Goal: Task Accomplishment & Management: Use online tool/utility

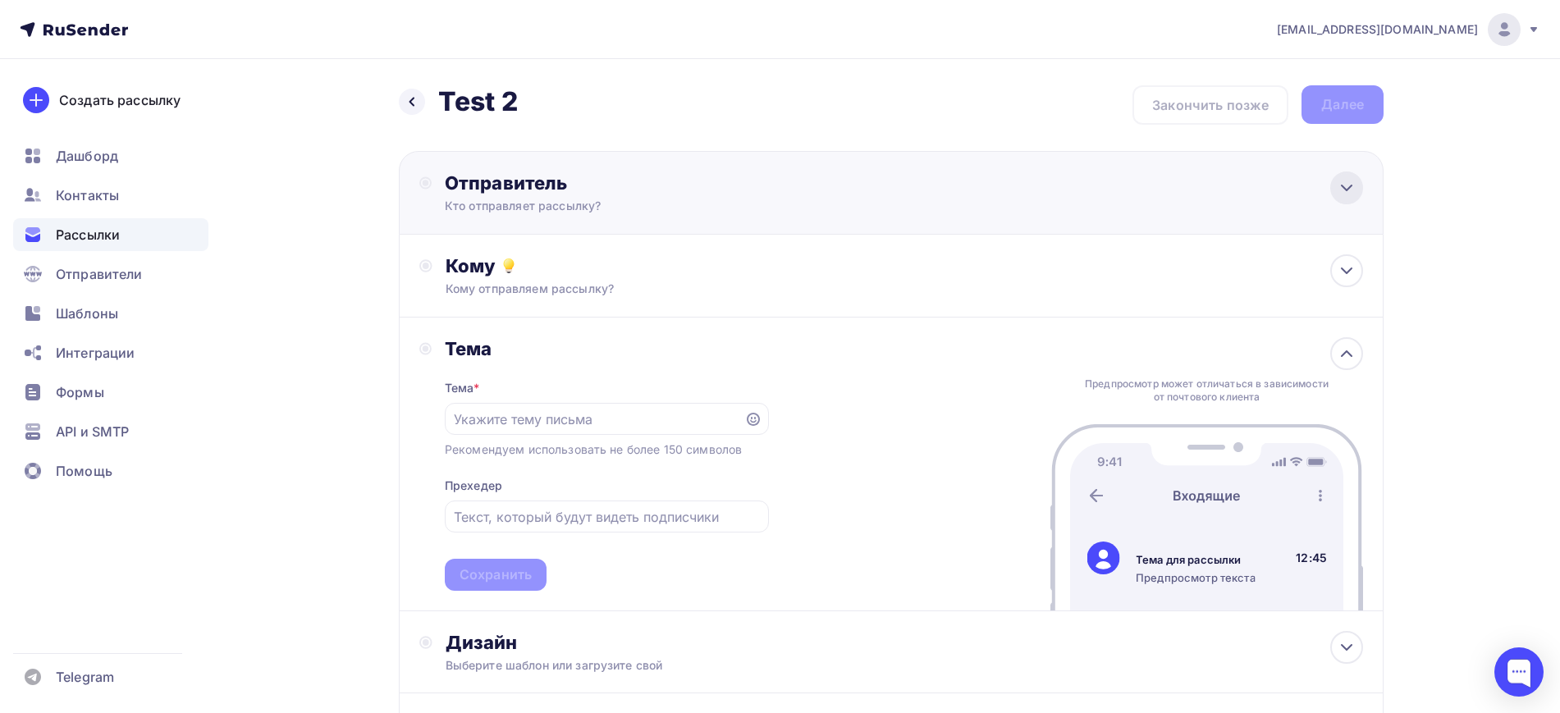
click at [1346, 197] on icon at bounding box center [1347, 188] width 20 height 20
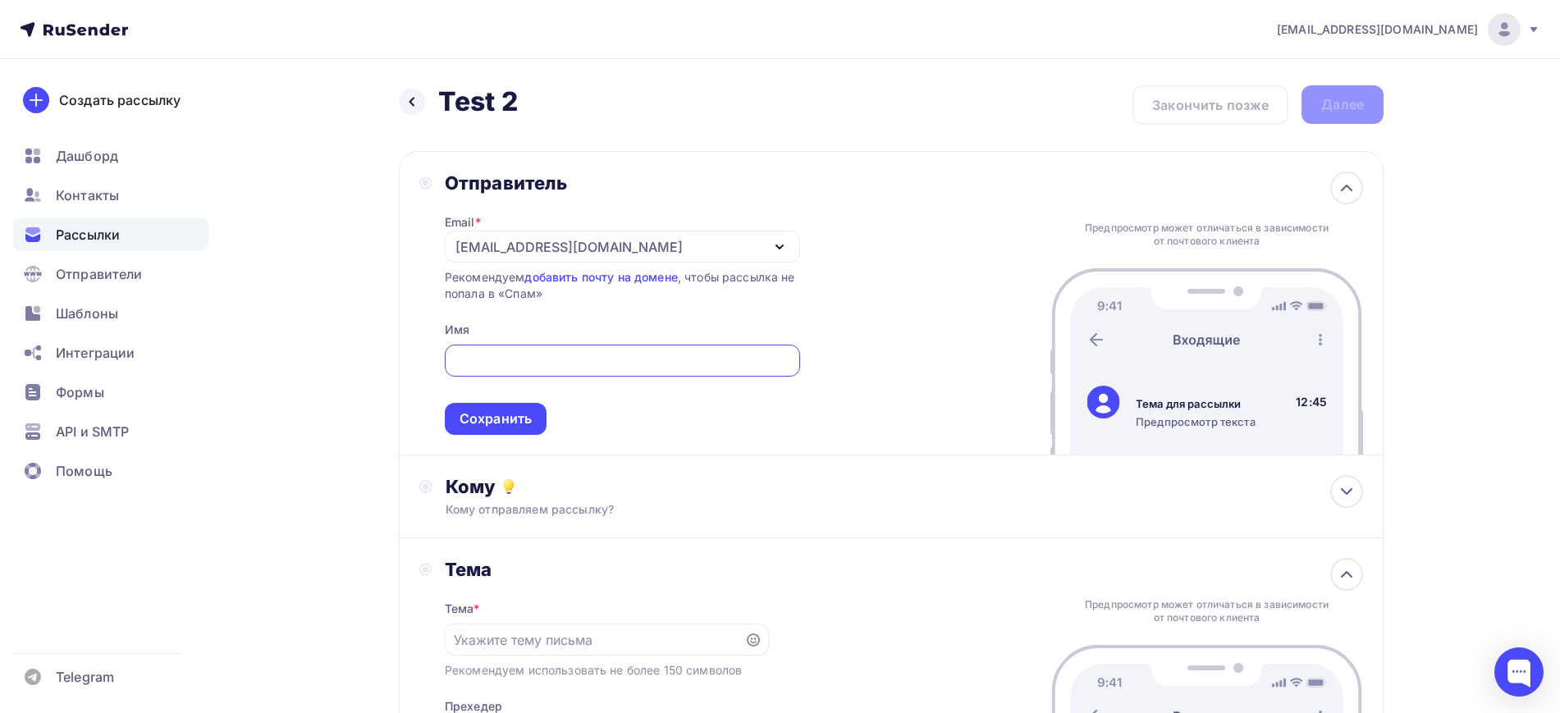
click at [664, 245] on div "[EMAIL_ADDRESS][DOMAIN_NAME]" at bounding box center [622, 247] width 355 height 32
click at [787, 248] on icon "button" at bounding box center [780, 247] width 20 height 20
click at [650, 245] on div "[EMAIL_ADDRESS][DOMAIN_NAME]" at bounding box center [622, 247] width 355 height 32
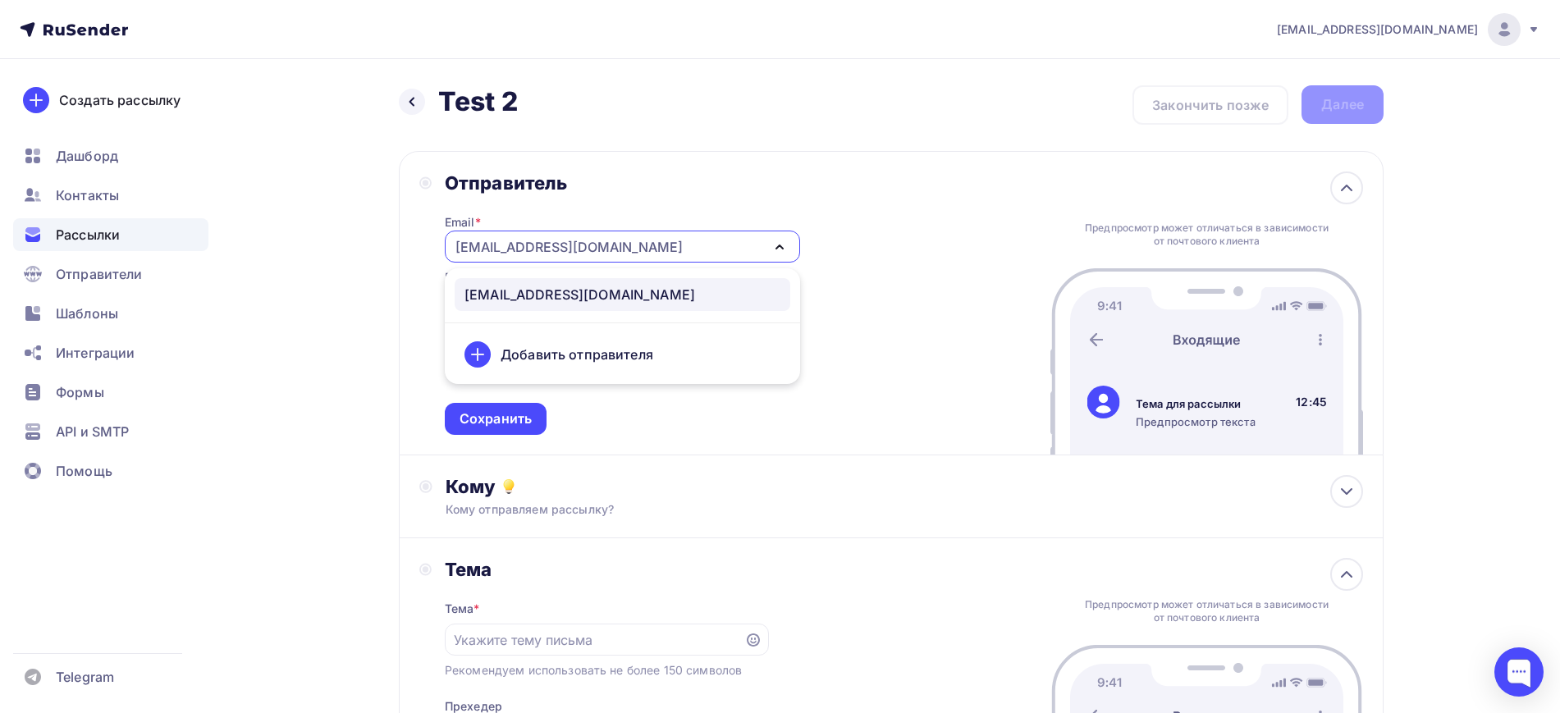
click at [725, 265] on div "Email * [EMAIL_ADDRESS][DOMAIN_NAME] [EMAIL_ADDRESS][DOMAIN_NAME] Добавить отпр…" at bounding box center [622, 314] width 355 height 240
click at [727, 242] on div "[EMAIL_ADDRESS][DOMAIN_NAME]" at bounding box center [622, 247] width 355 height 32
click at [538, 291] on div "[EMAIL_ADDRESS][DOMAIN_NAME]" at bounding box center [579, 295] width 231 height 20
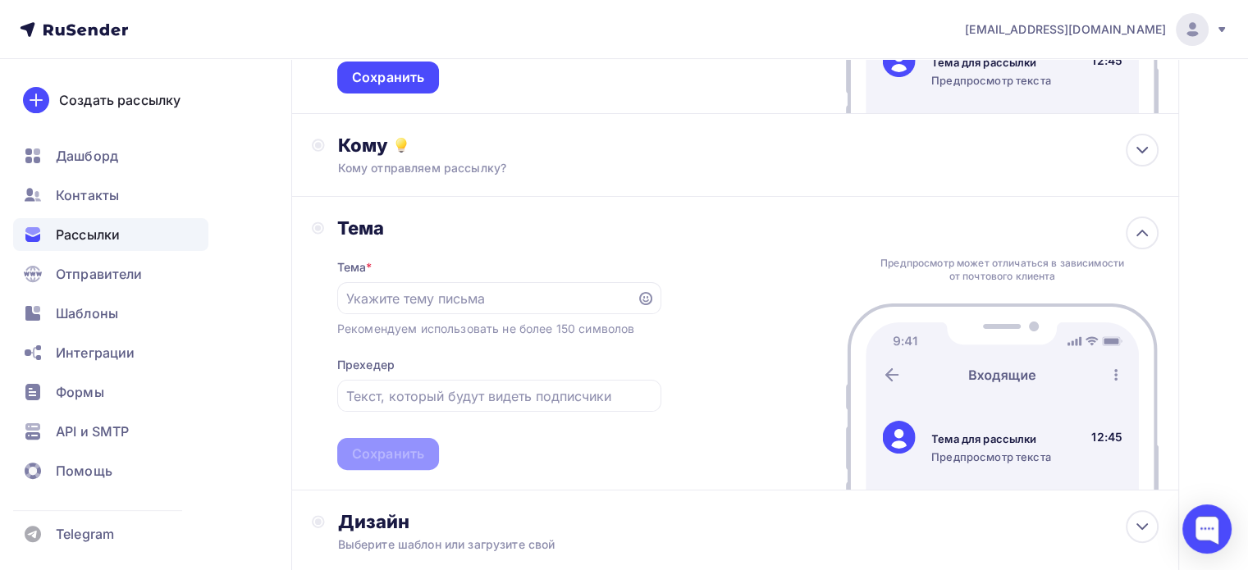
scroll to position [328, 0]
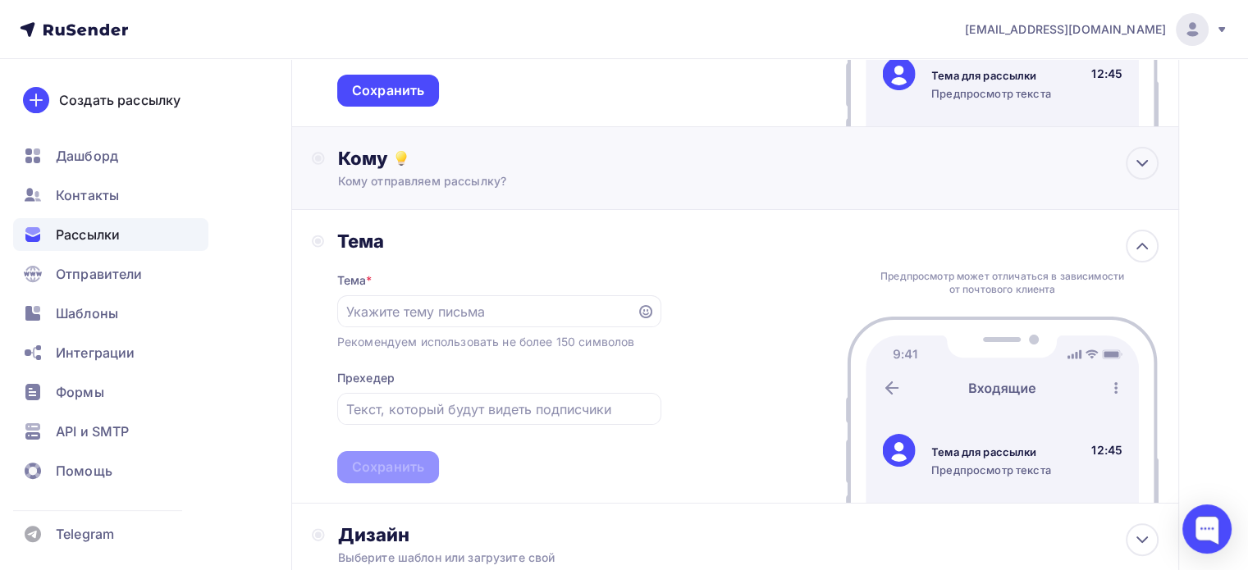
click at [560, 192] on div "Кому Кому отправляем рассылку? Списки получателей Выберите список Все списки id…" at bounding box center [735, 168] width 888 height 83
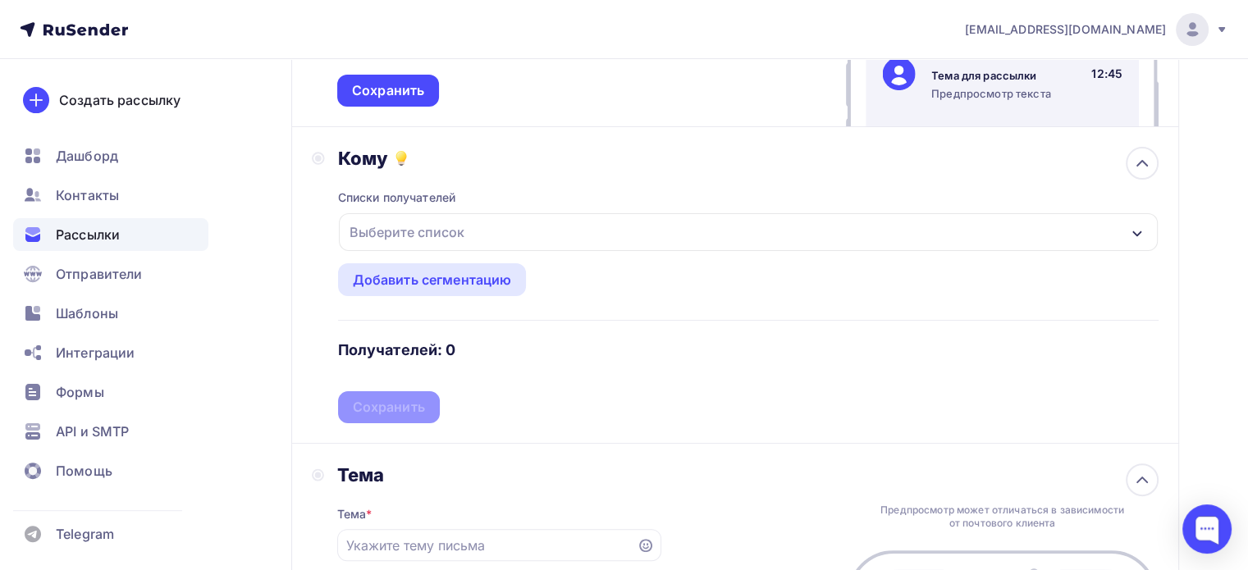
click at [563, 228] on div "Выберите список" at bounding box center [748, 232] width 819 height 38
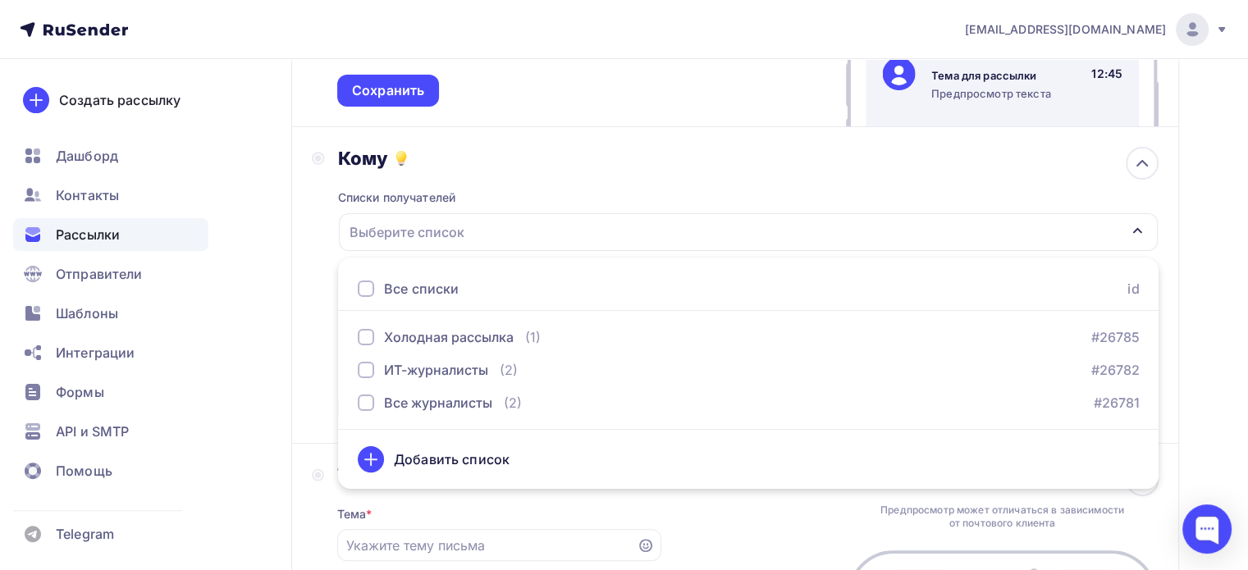
click at [587, 154] on div "Кому" at bounding box center [748, 158] width 820 height 23
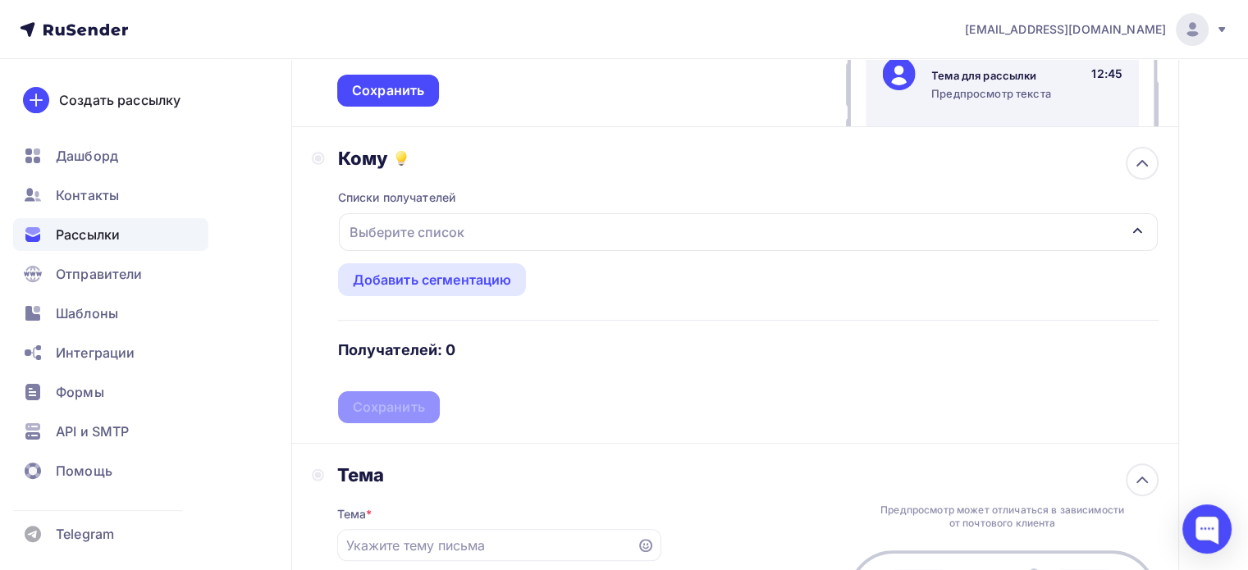
click at [555, 226] on div "Выберите список" at bounding box center [748, 232] width 819 height 38
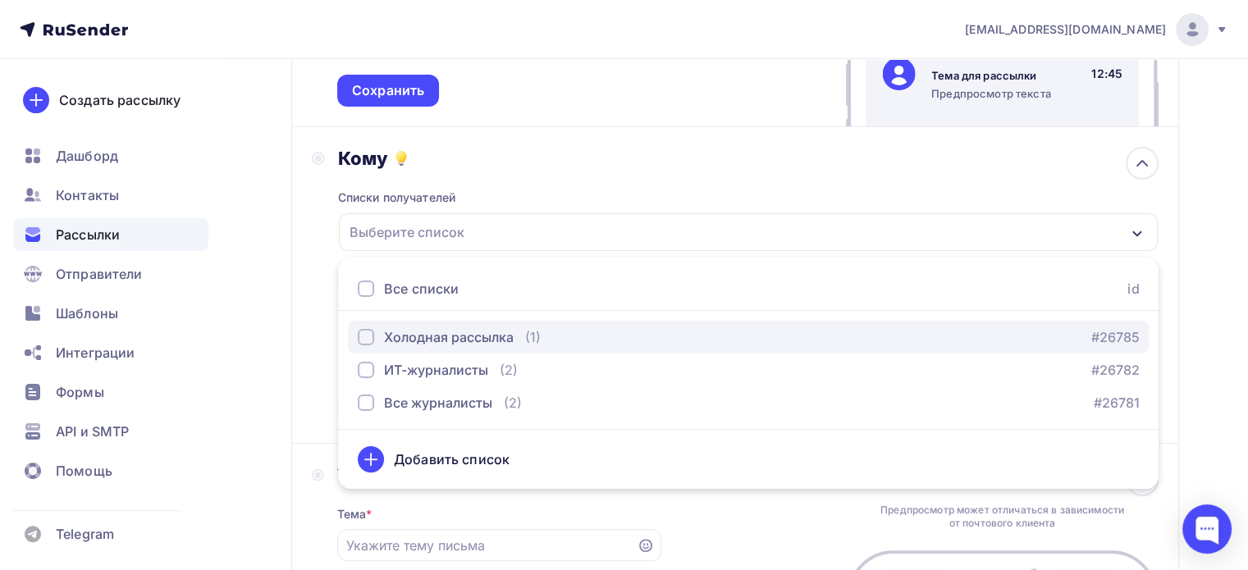
click at [368, 337] on div "button" at bounding box center [366, 337] width 16 height 16
click at [440, 331] on div "Холодная рассылка" at bounding box center [449, 337] width 130 height 20
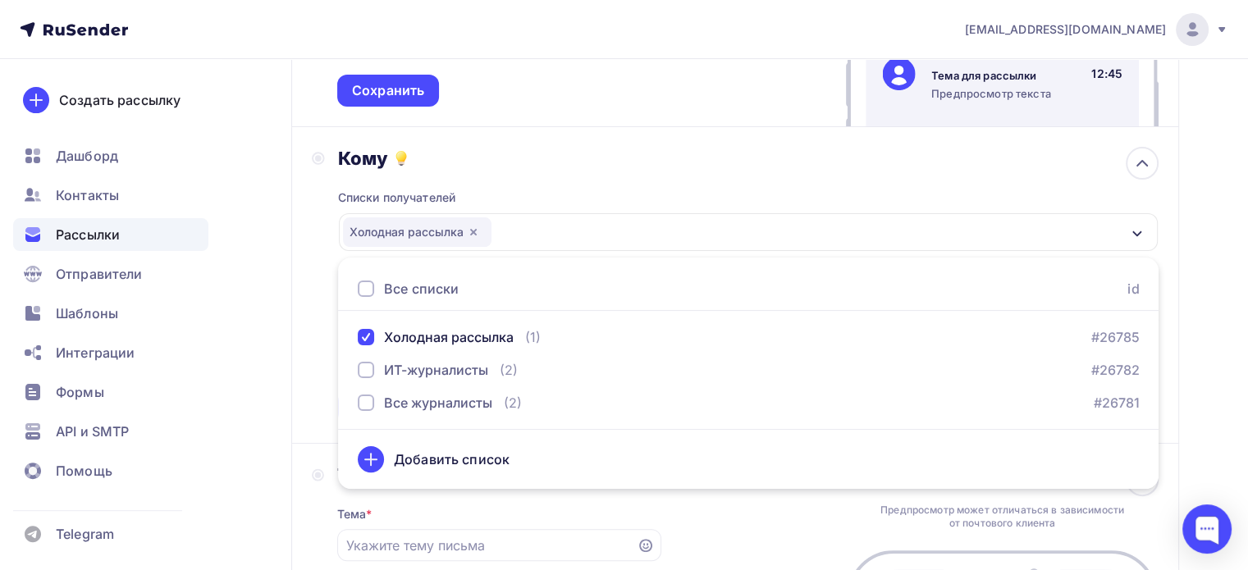
click at [745, 170] on div "Списки получателей Холодная рассылка Все списки id Холодная рассылка (1) #26785…" at bounding box center [748, 297] width 820 height 254
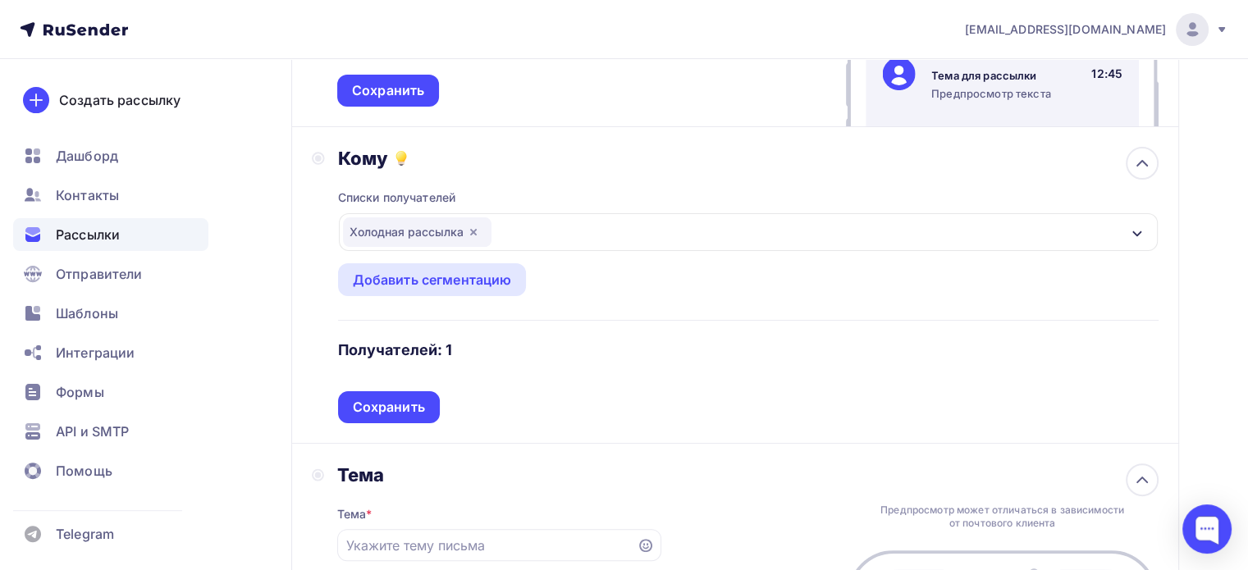
click at [1130, 219] on div "Холодная рассылка" at bounding box center [748, 232] width 819 height 38
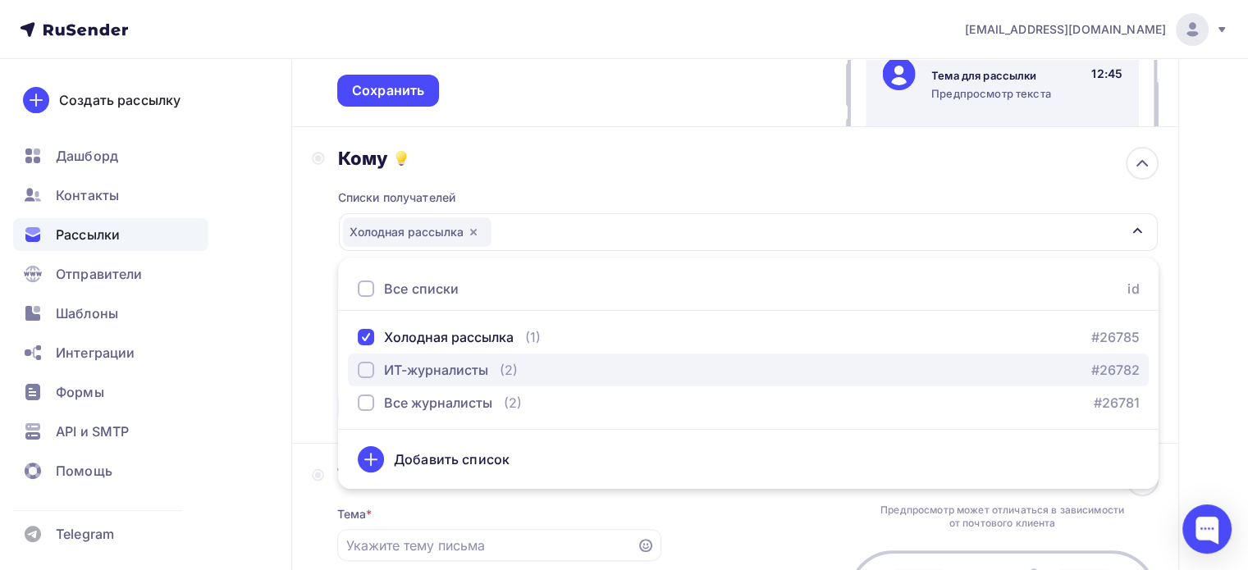
click at [476, 362] on div "ИТ-журналисты" at bounding box center [436, 370] width 104 height 20
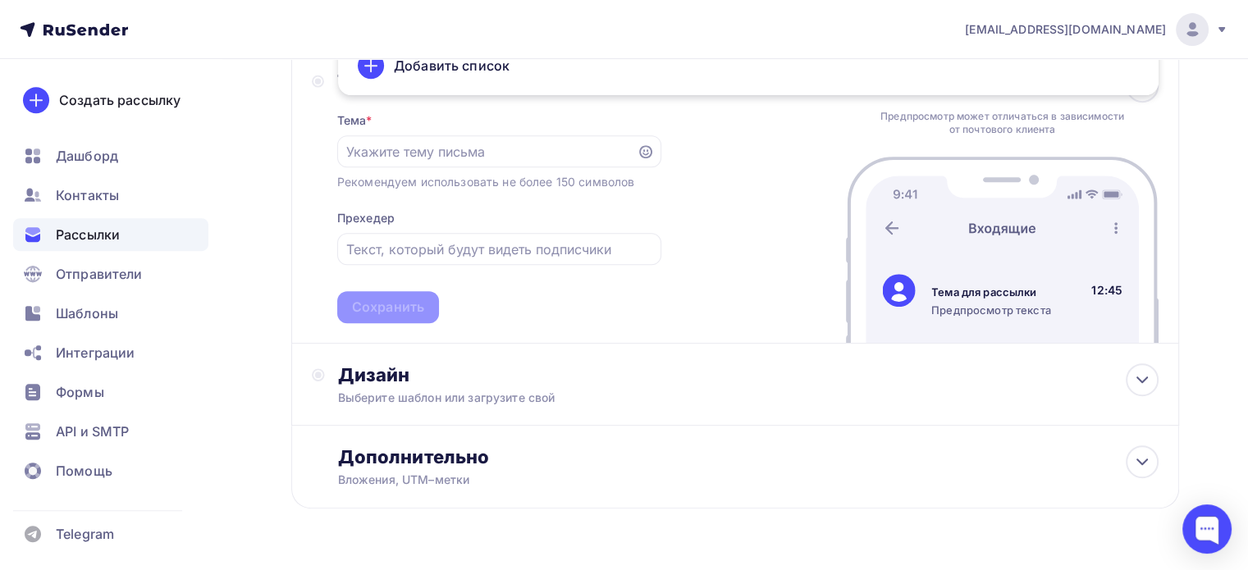
scroll to position [762, 0]
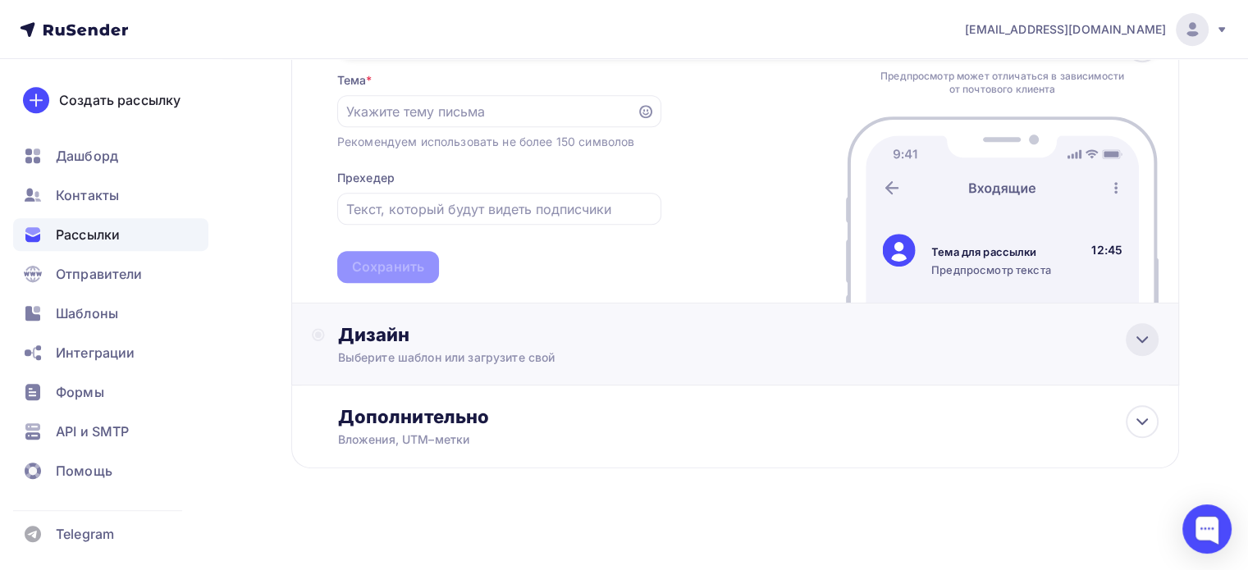
click at [1142, 331] on icon at bounding box center [1142, 340] width 20 height 20
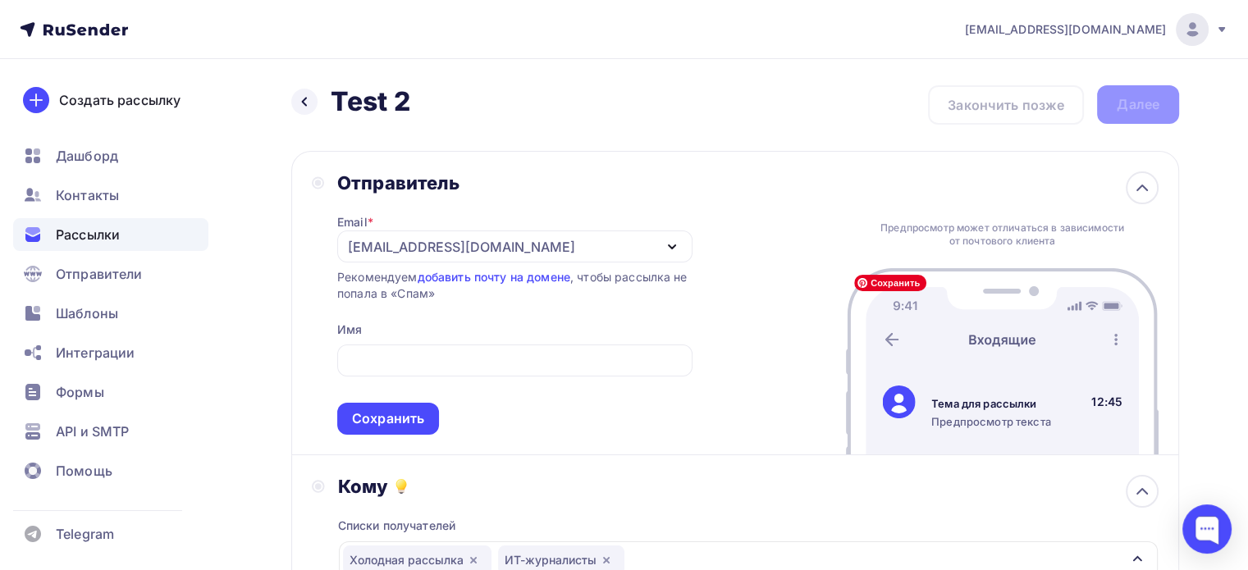
scroll to position [0, 0]
click at [1142, 185] on icon at bounding box center [1142, 187] width 10 height 5
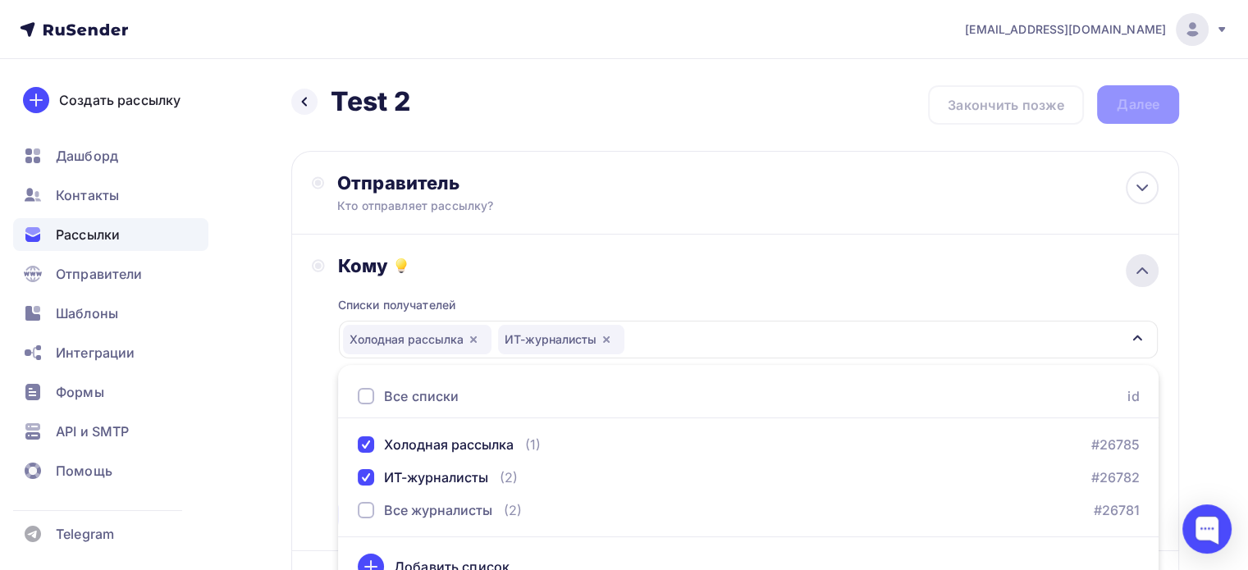
click at [1140, 261] on icon at bounding box center [1142, 271] width 20 height 20
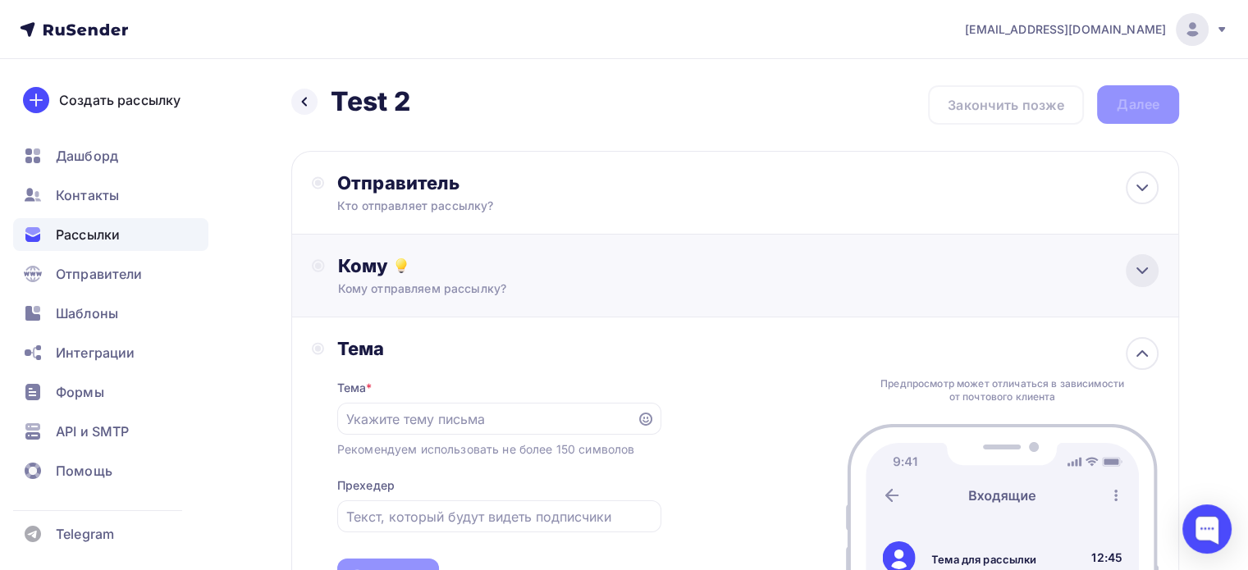
click at [1140, 261] on icon at bounding box center [1142, 271] width 20 height 20
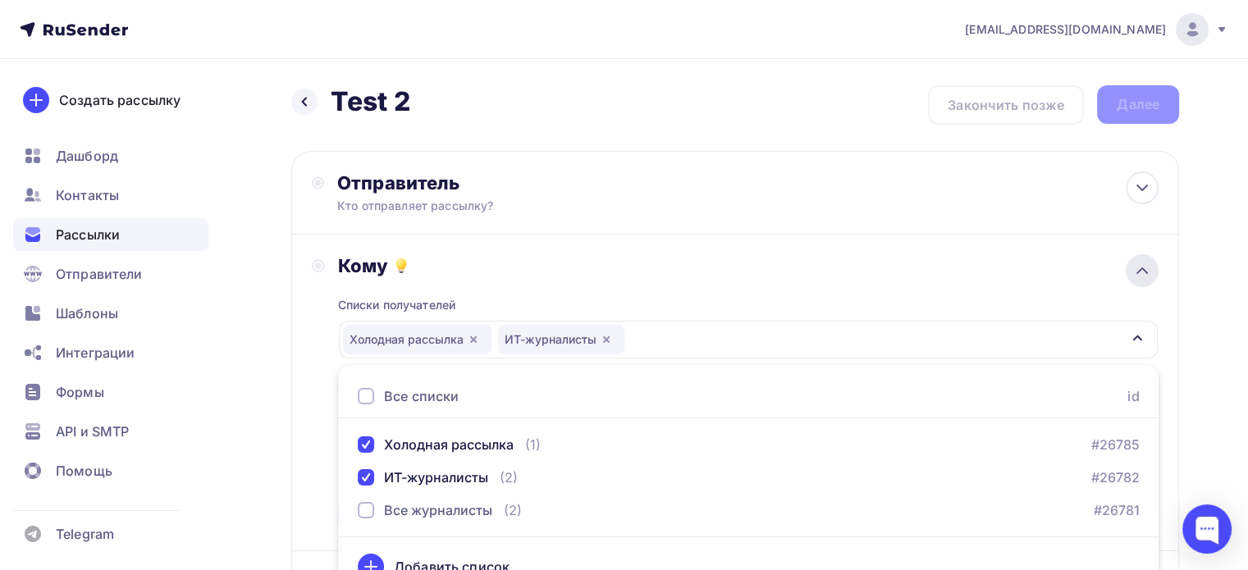
click at [1140, 261] on icon at bounding box center [1142, 271] width 20 height 20
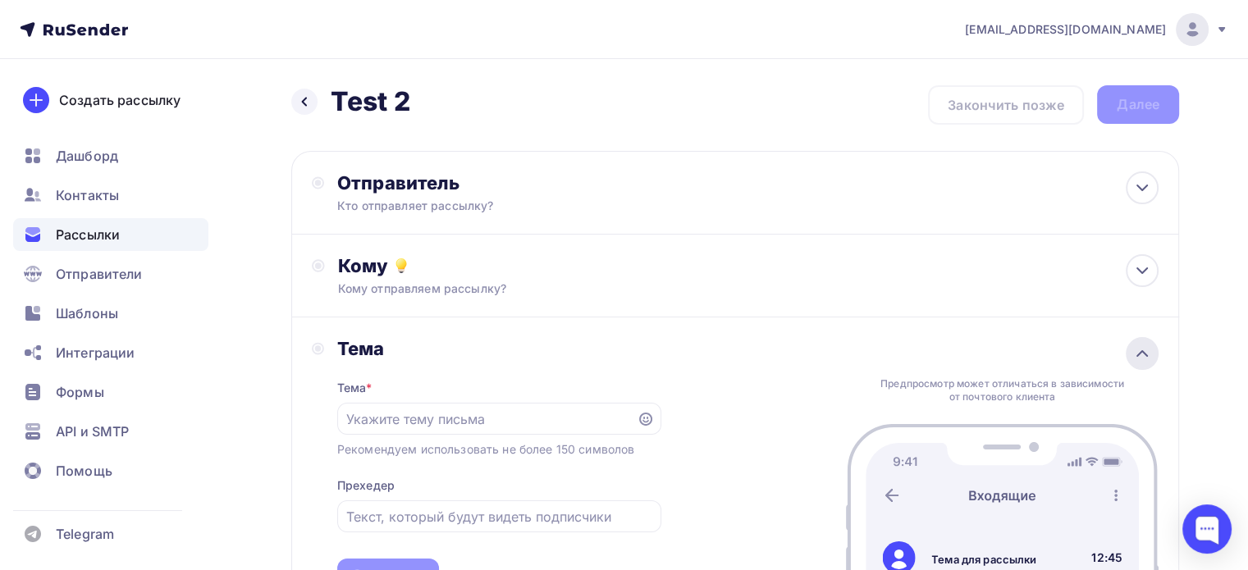
click at [1149, 345] on icon at bounding box center [1142, 354] width 20 height 20
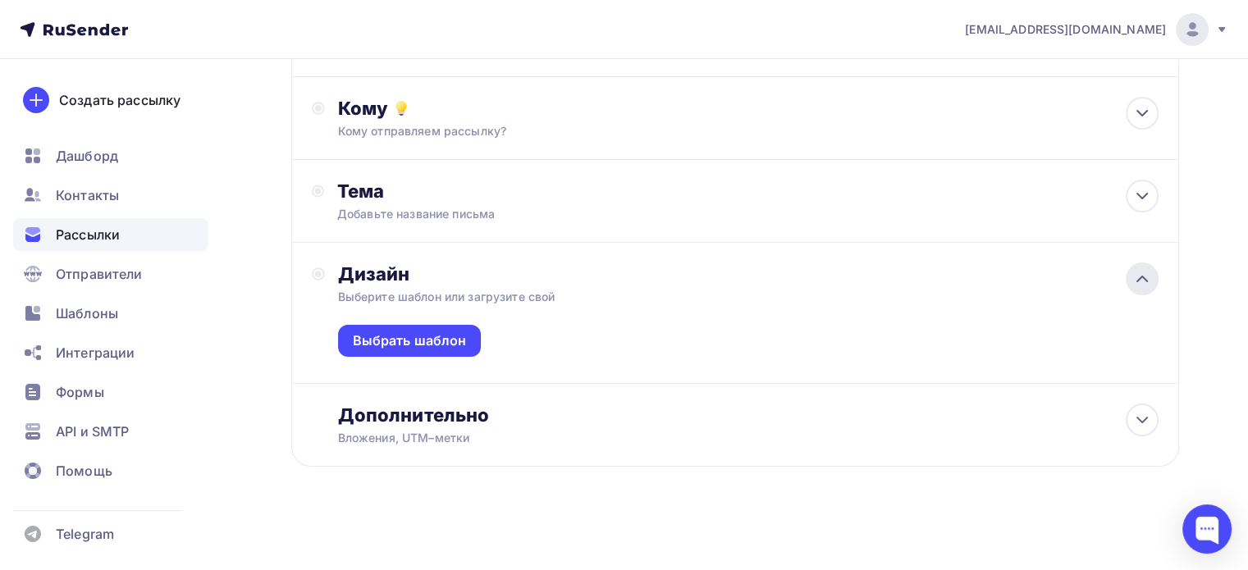
click at [1142, 277] on icon at bounding box center [1142, 279] width 20 height 20
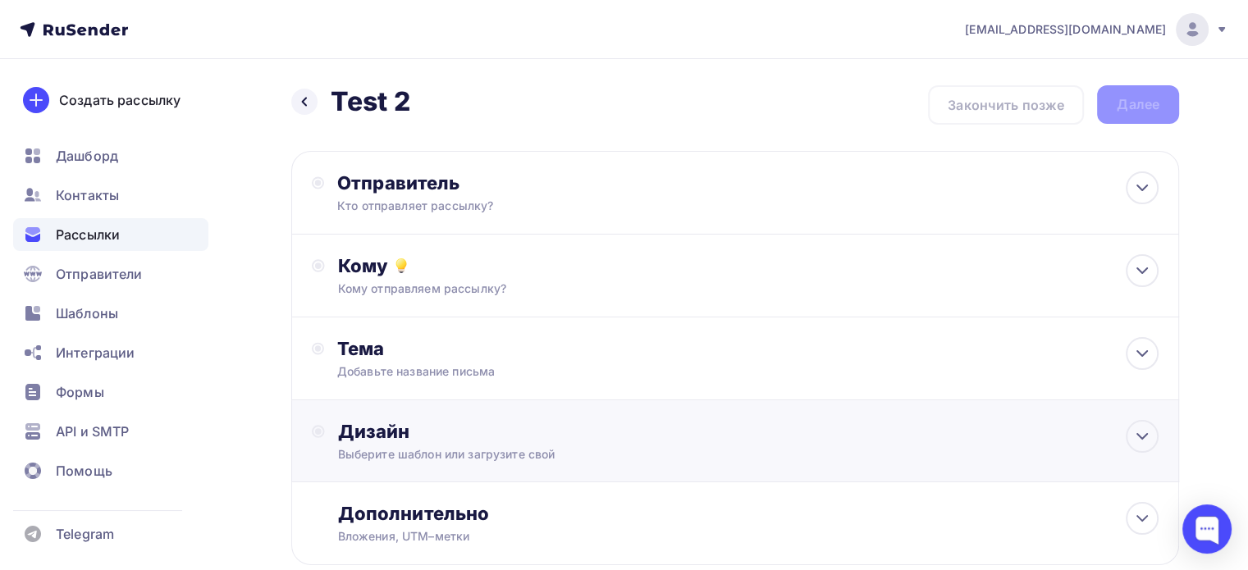
click at [611, 426] on div "Дизайн" at bounding box center [748, 431] width 820 height 23
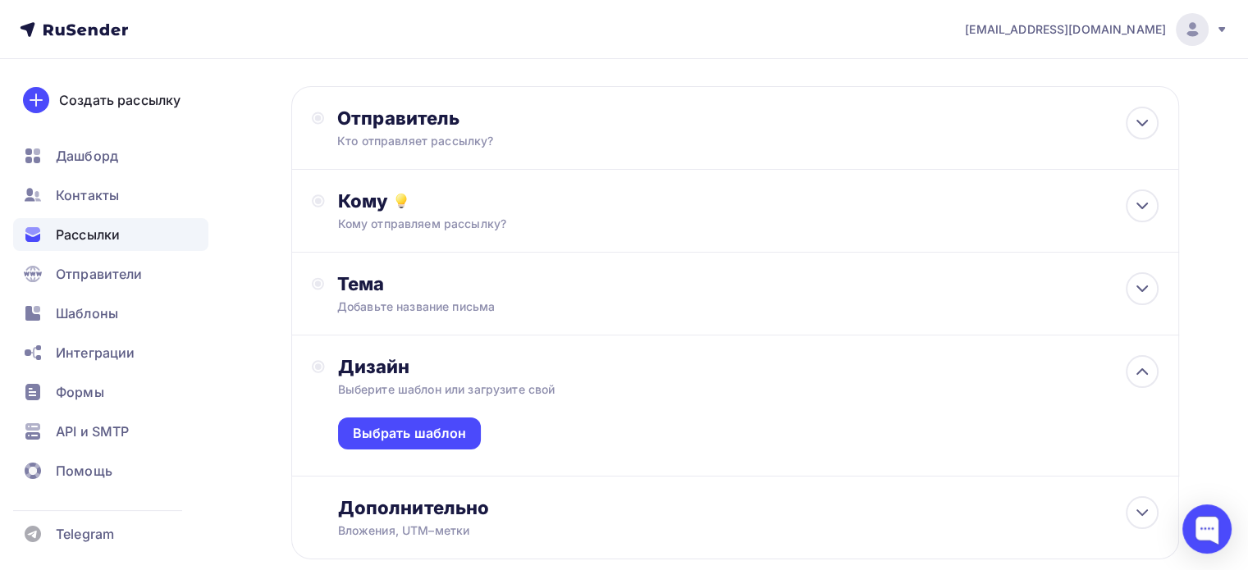
scroll to position [158, 0]
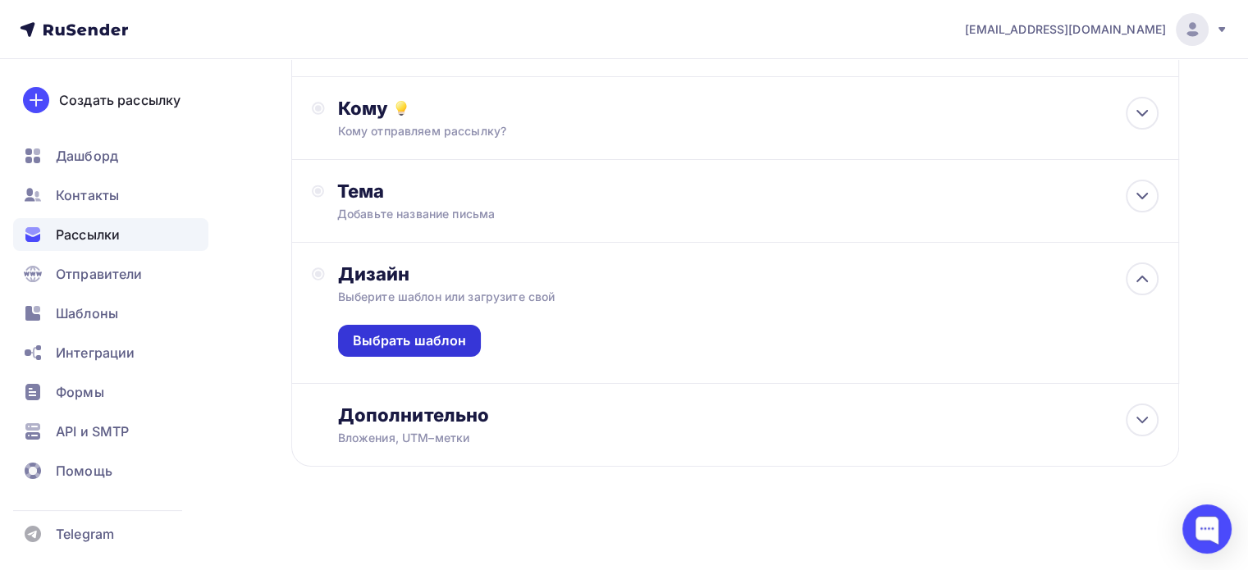
click at [453, 343] on div "Выбрать шаблон" at bounding box center [410, 340] width 114 height 19
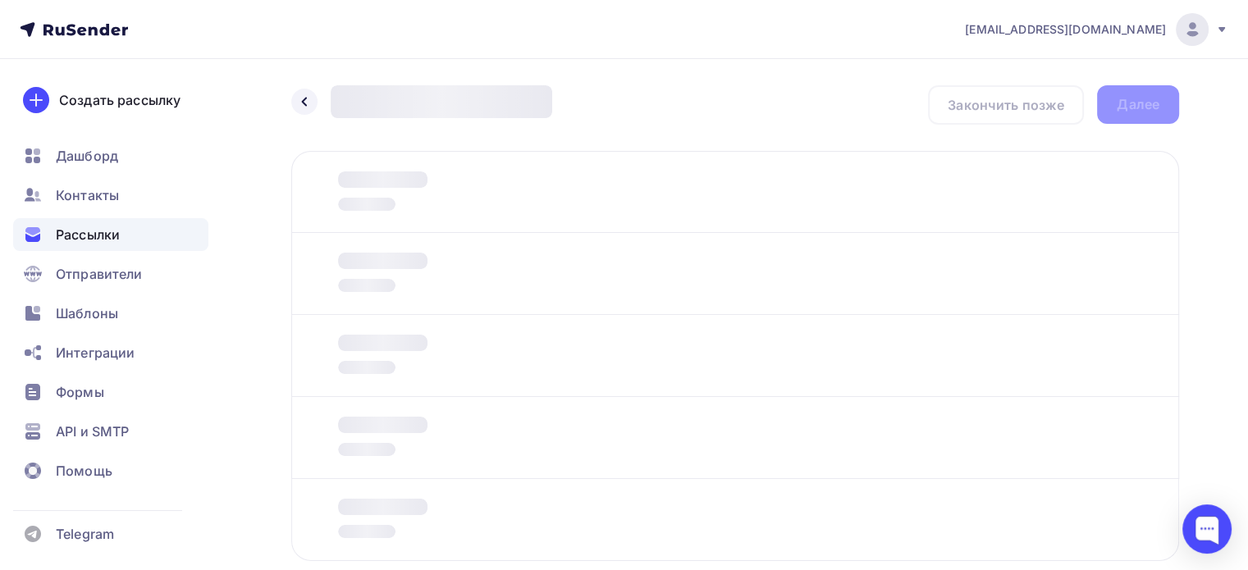
scroll to position [95, 0]
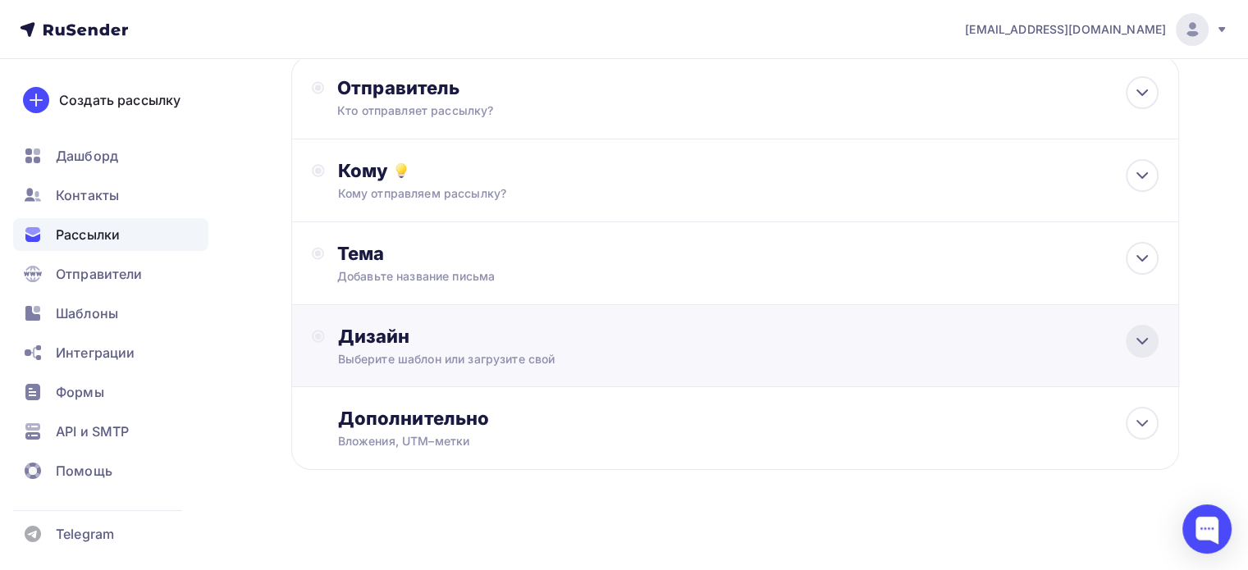
click at [1135, 331] on icon at bounding box center [1142, 341] width 20 height 20
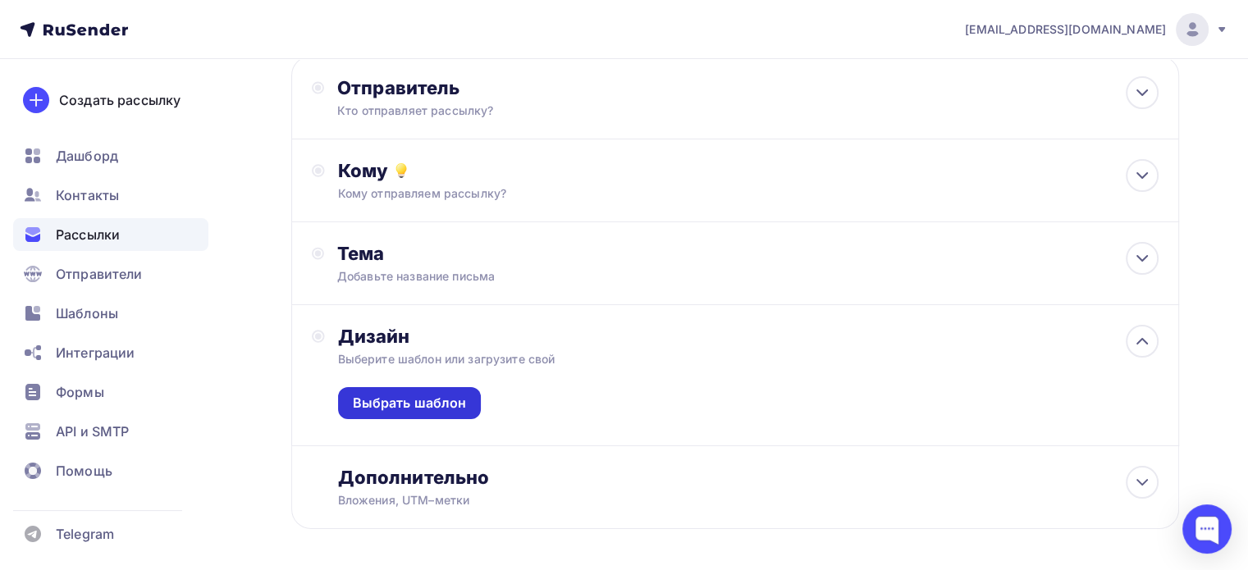
click at [423, 405] on div "Выбрать шаблон" at bounding box center [410, 403] width 114 height 19
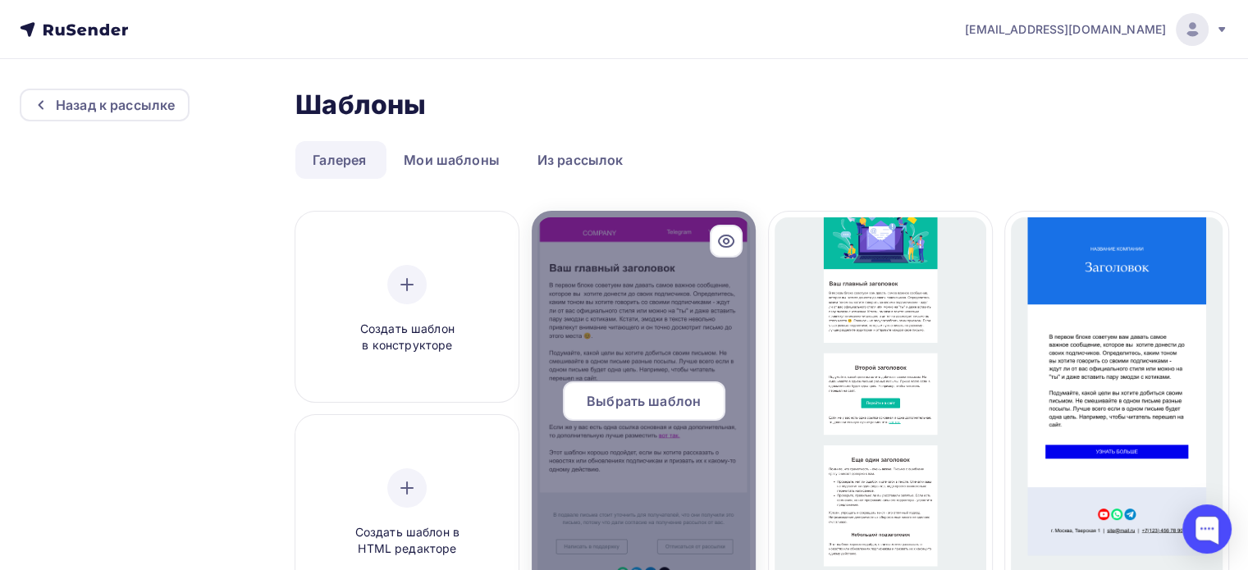
click at [640, 329] on div at bounding box center [643, 408] width 223 height 394
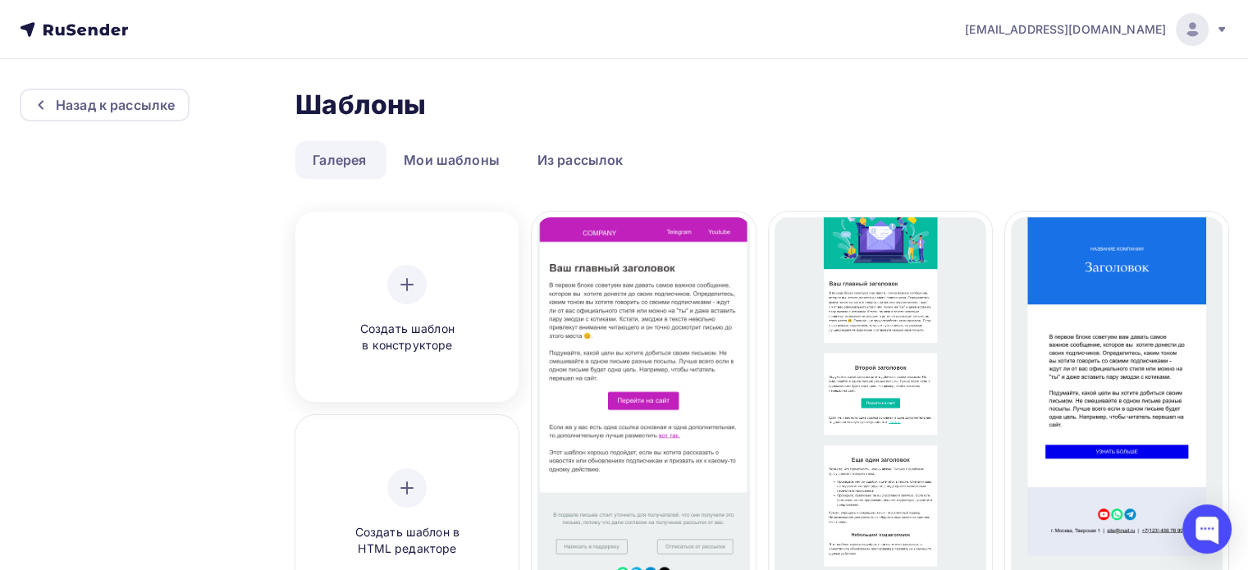
click at [407, 288] on icon at bounding box center [407, 284] width 0 height 11
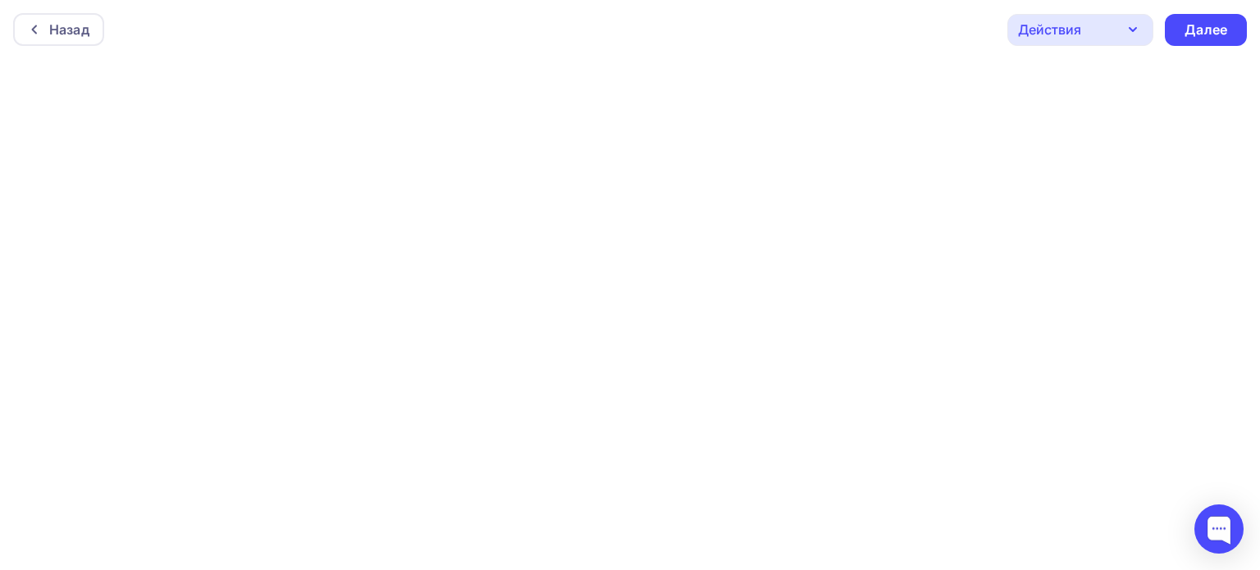
click at [1135, 34] on icon "button" at bounding box center [1133, 30] width 20 height 20
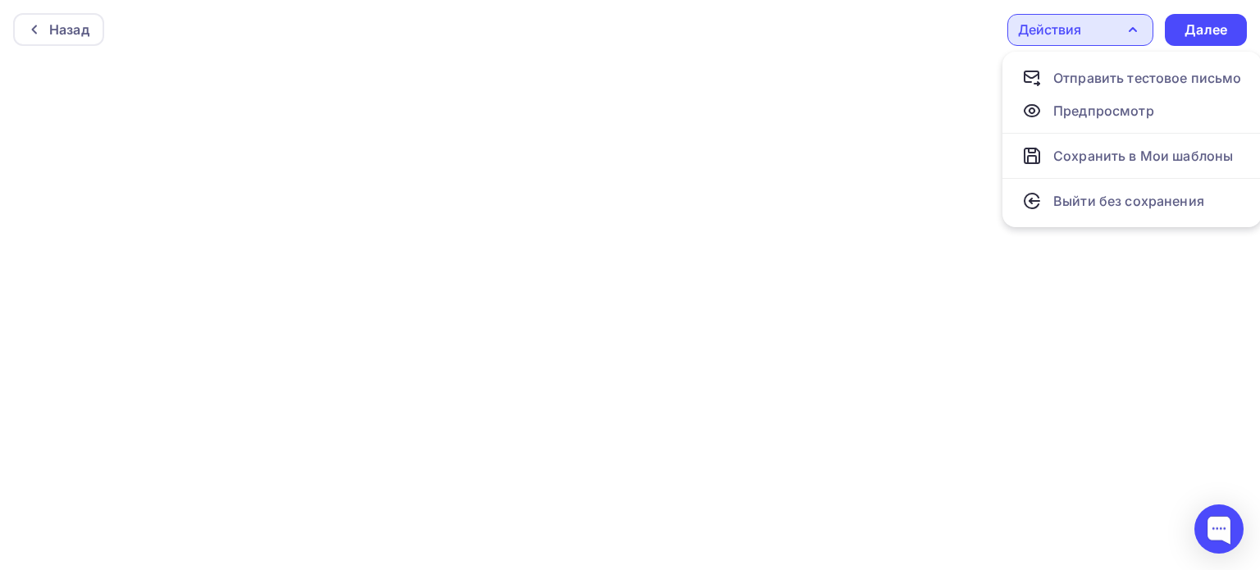
click at [951, 105] on div at bounding box center [630, 314] width 1260 height 511
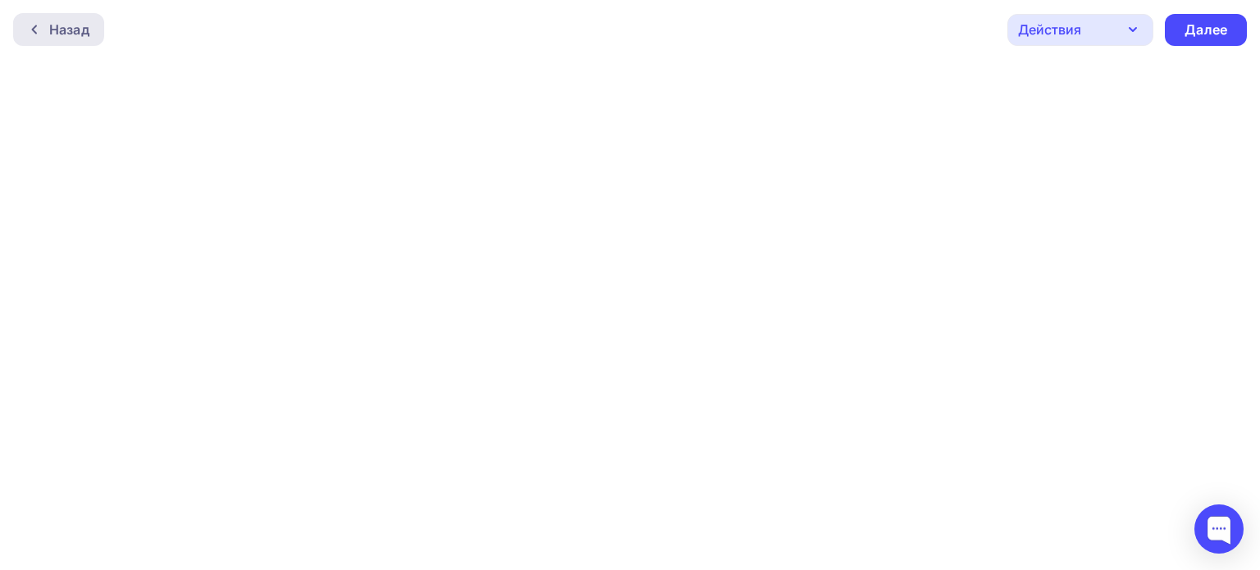
click at [76, 34] on div "Назад" at bounding box center [69, 30] width 40 height 20
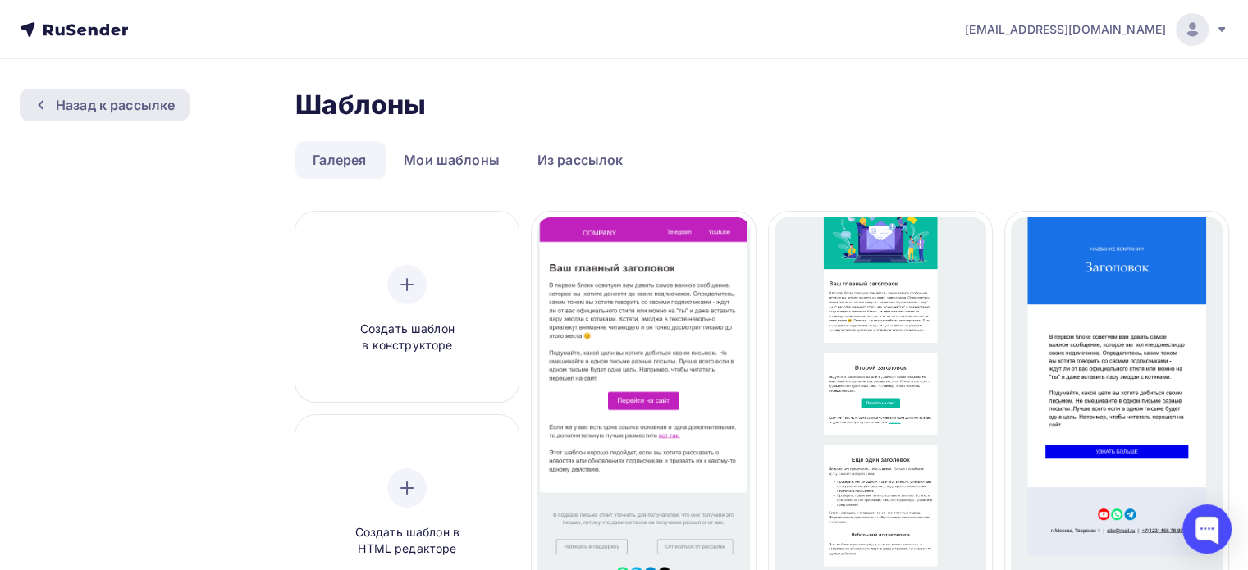
click at [85, 103] on div "Назад к рассылке" at bounding box center [115, 105] width 119 height 20
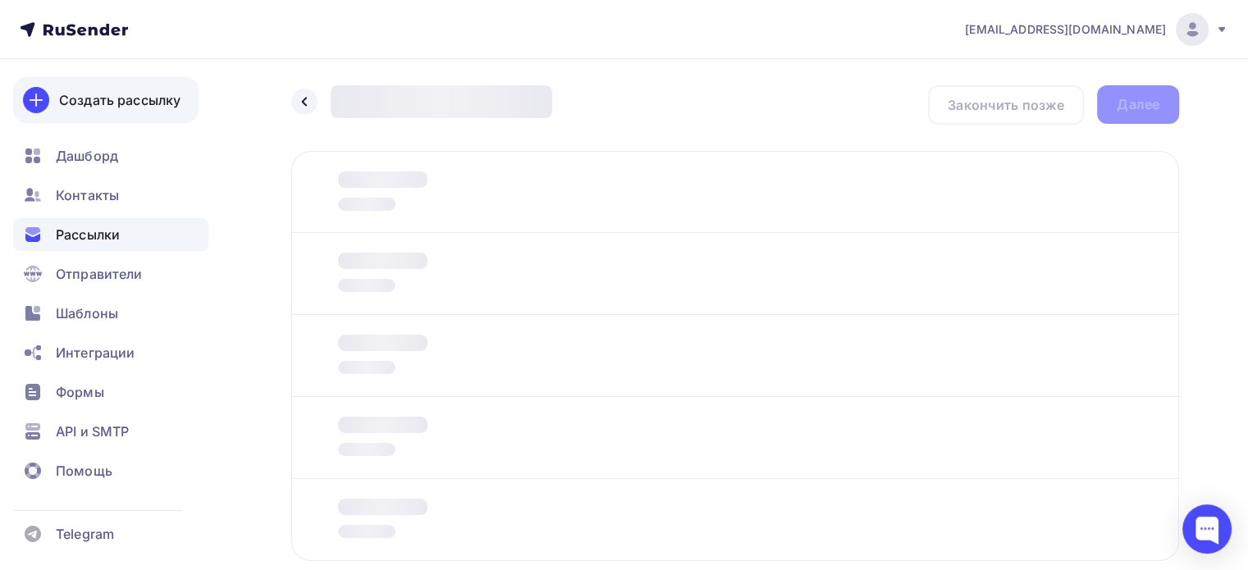
scroll to position [95, 0]
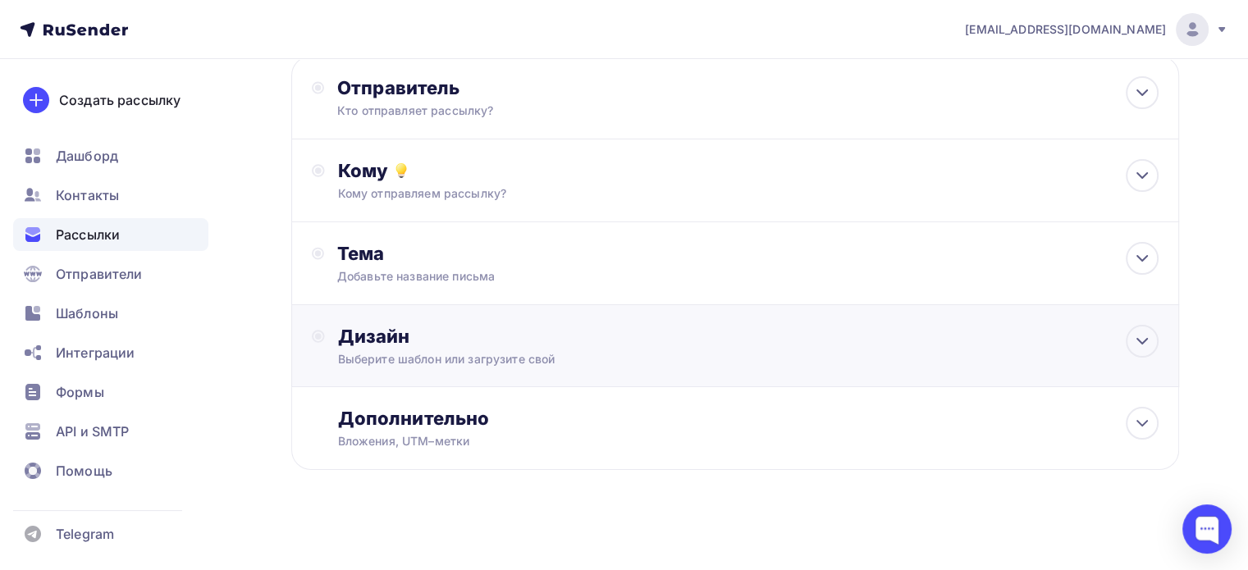
click at [405, 345] on div "Дизайн" at bounding box center [748, 336] width 820 height 23
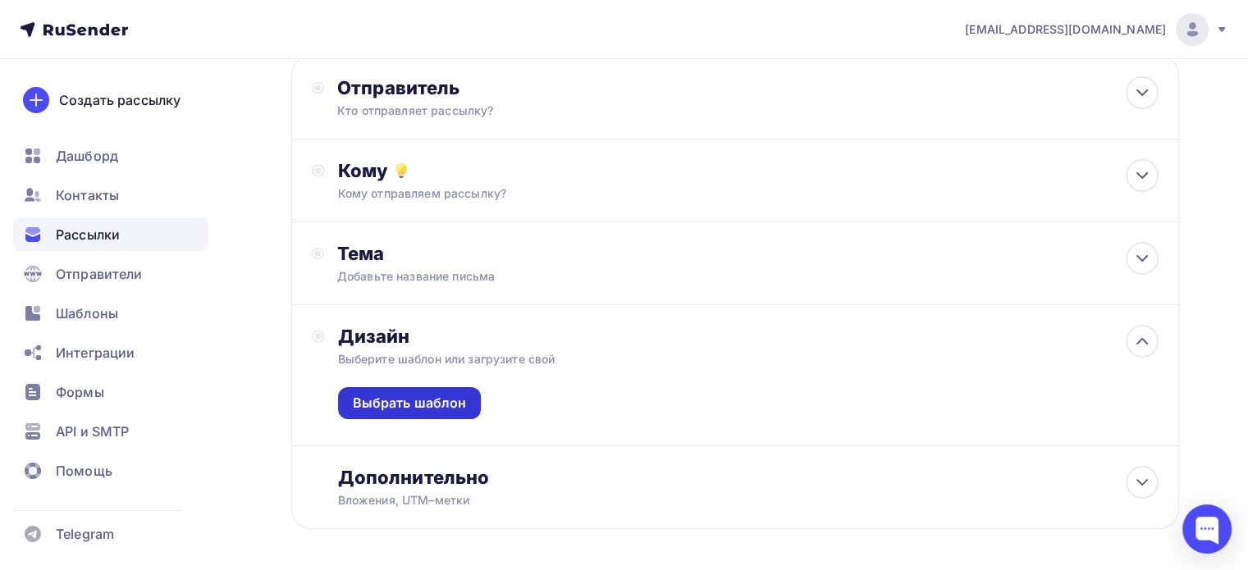
click at [404, 405] on div "Выбрать шаблон" at bounding box center [410, 403] width 114 height 19
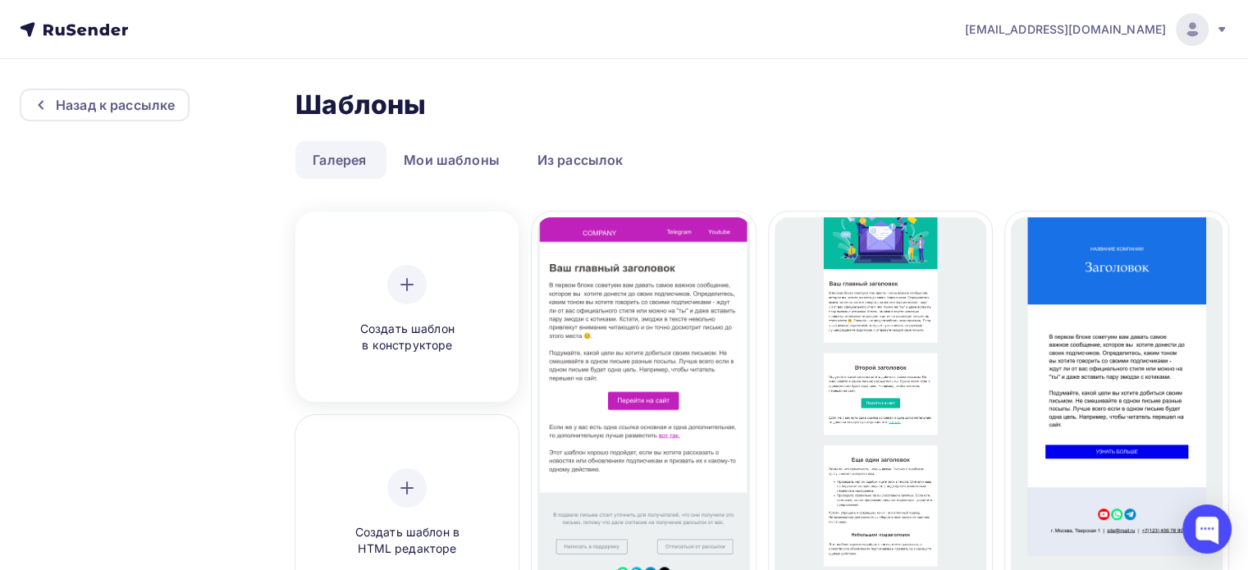
click at [414, 282] on icon at bounding box center [407, 285] width 20 height 20
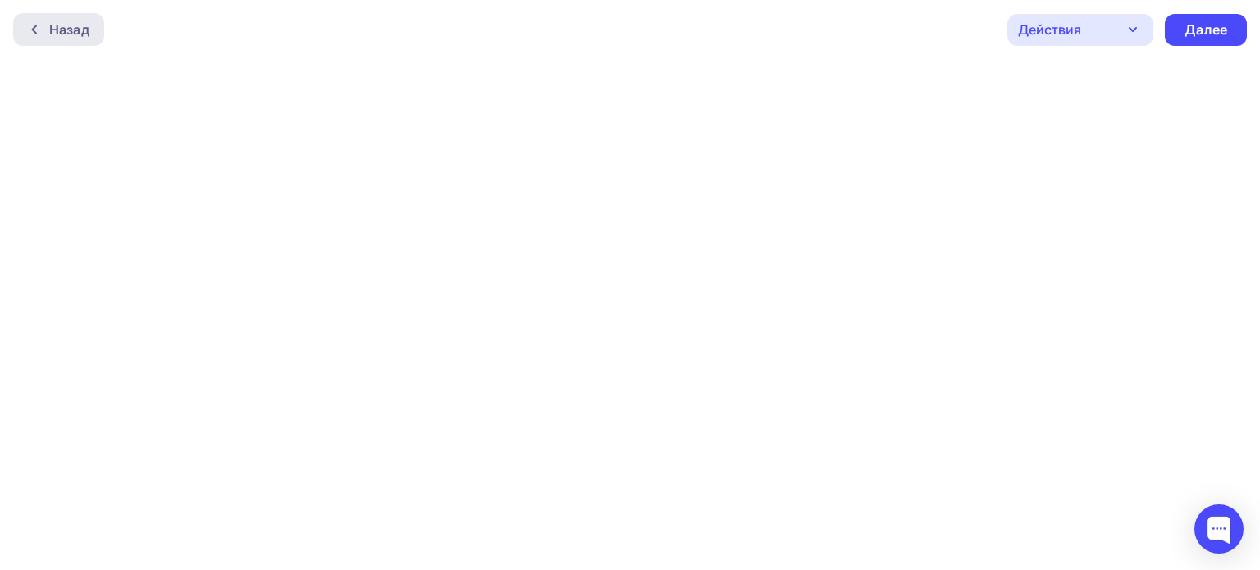
click at [53, 37] on div "Назад" at bounding box center [69, 30] width 40 height 20
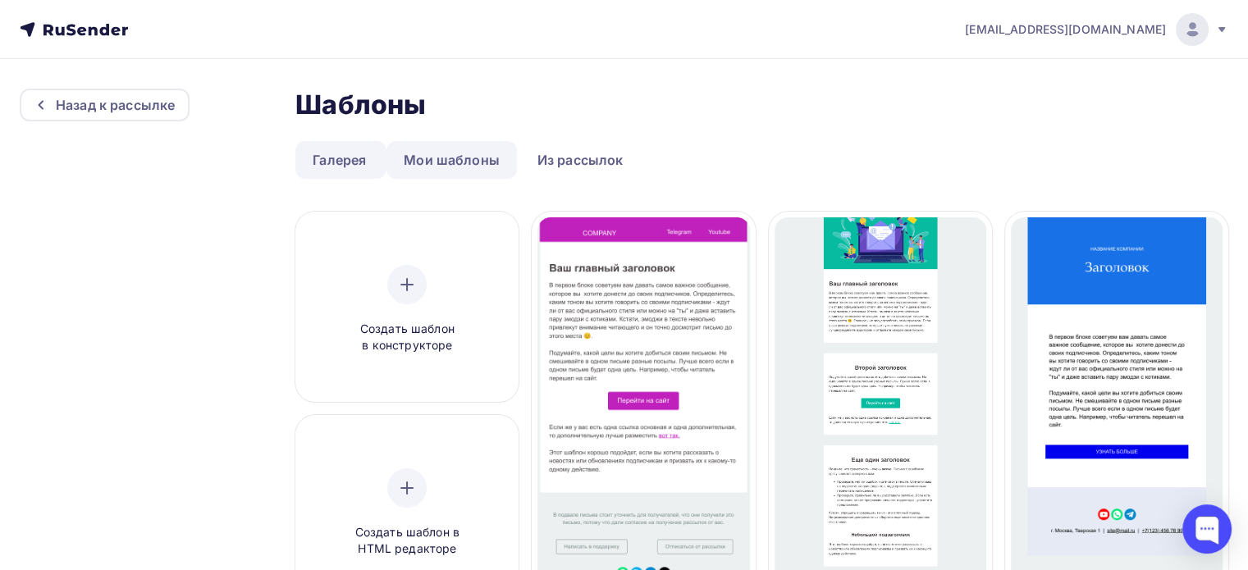
click at [473, 150] on link "Мои шаблоны" at bounding box center [451, 160] width 130 height 38
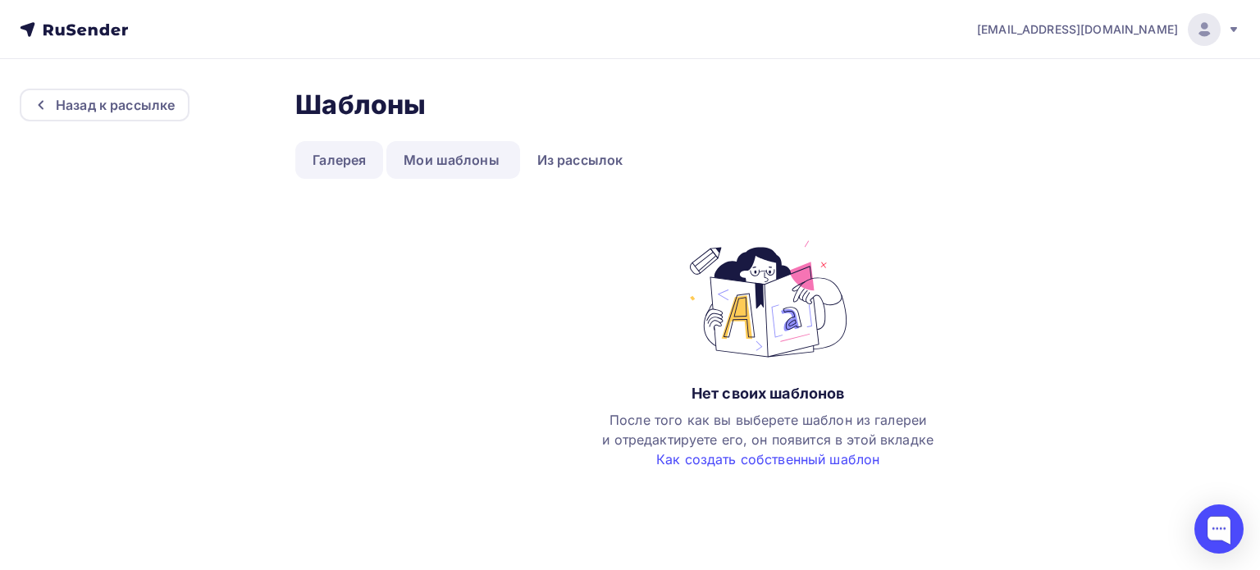
click at [318, 160] on link "Галерея" at bounding box center [339, 160] width 88 height 38
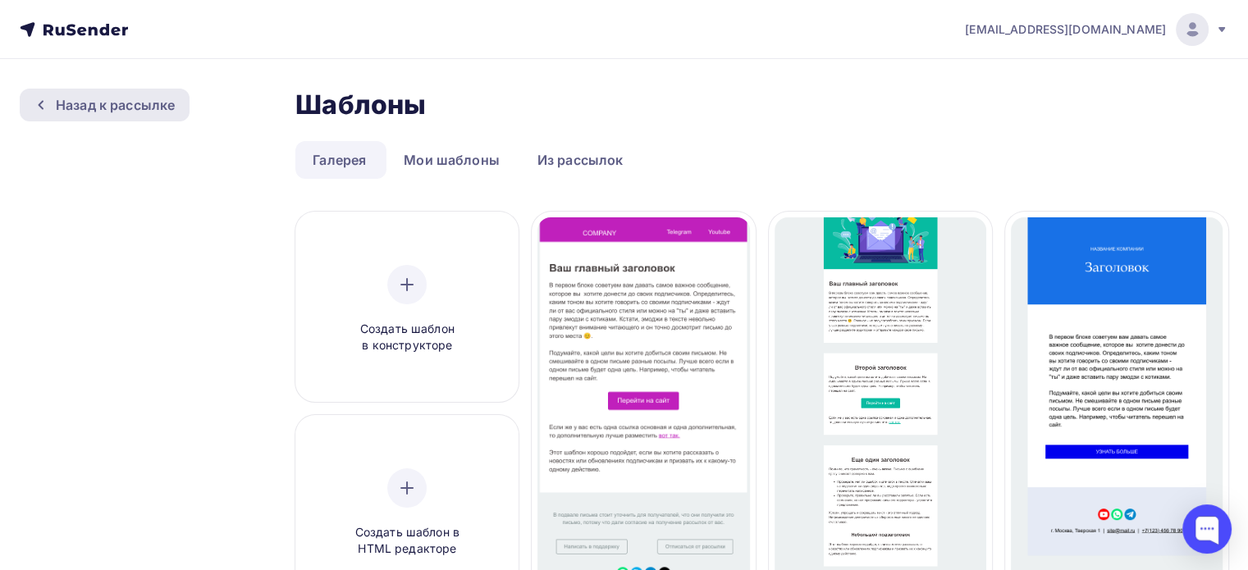
click at [175, 98] on div "Назад к рассылке" at bounding box center [105, 105] width 170 height 33
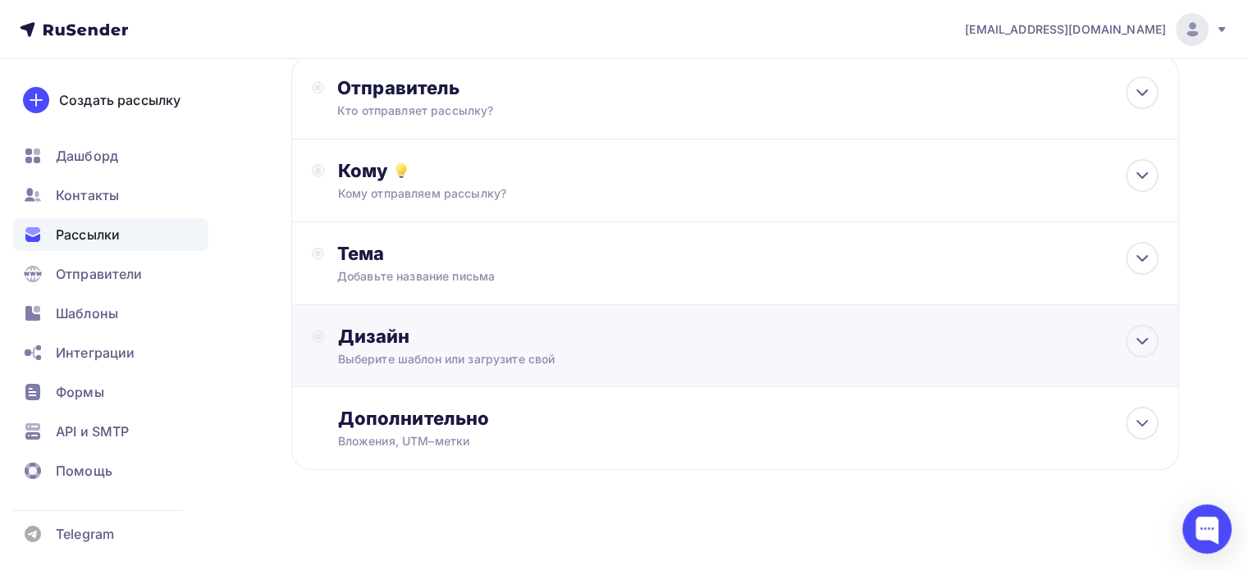
click at [499, 344] on div "Дизайн" at bounding box center [748, 336] width 820 height 23
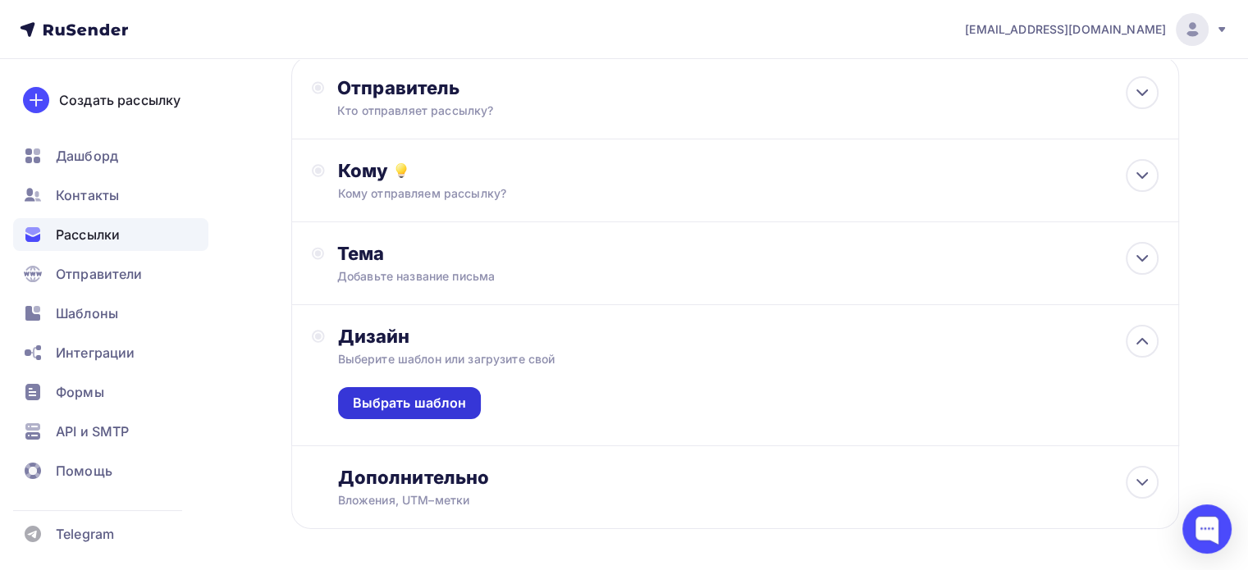
click at [430, 404] on div "Выбрать шаблон" at bounding box center [410, 403] width 114 height 19
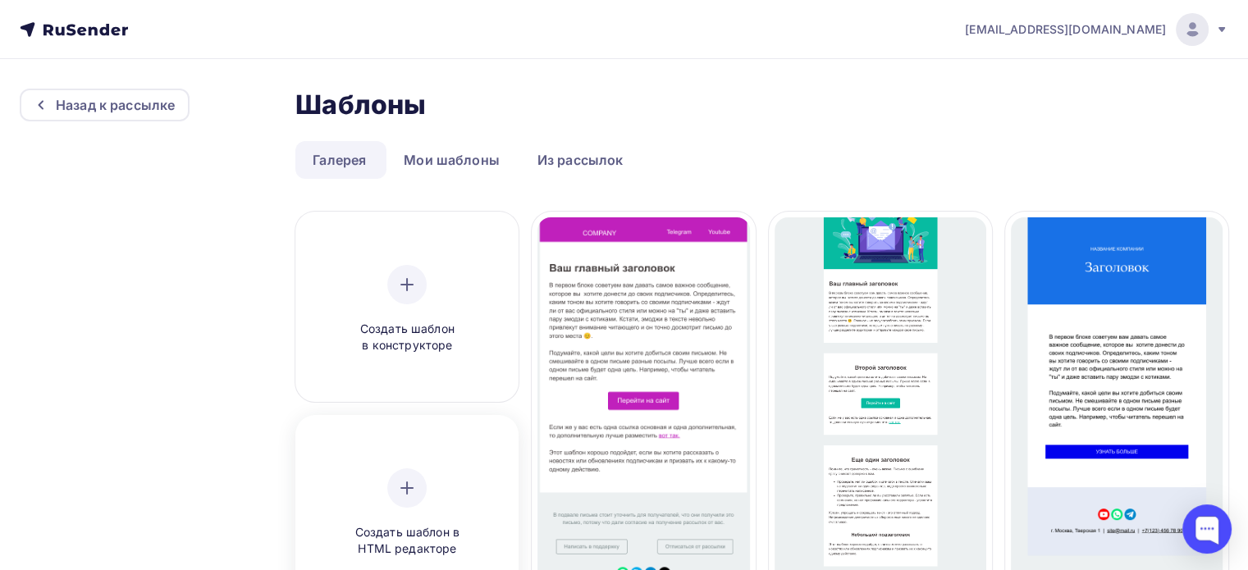
click at [422, 475] on div at bounding box center [406, 488] width 39 height 39
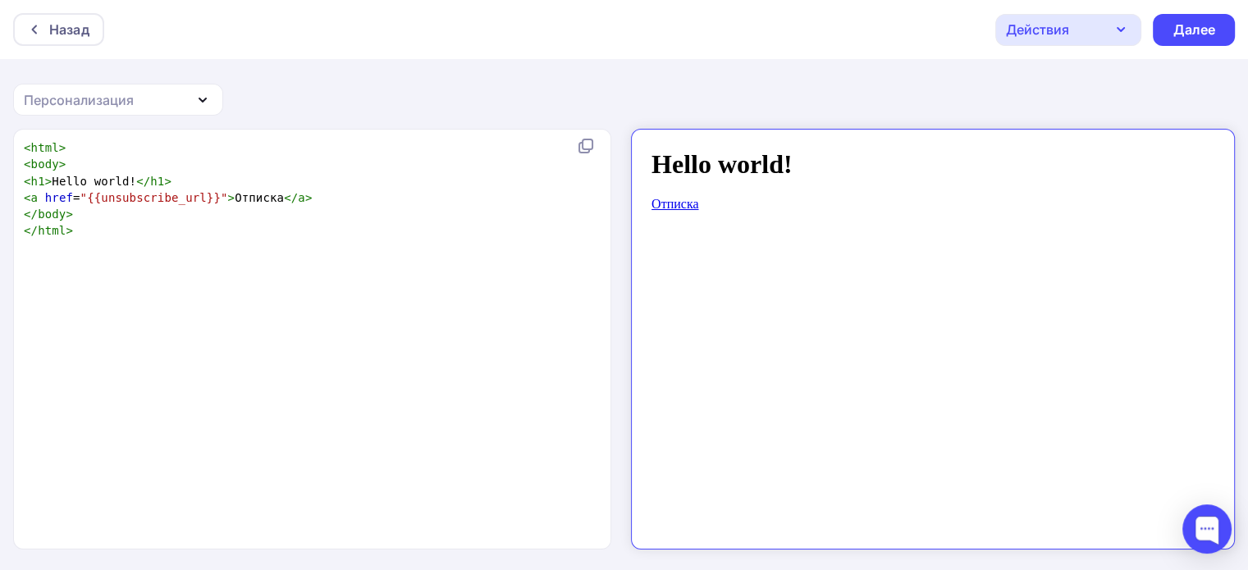
type textarea "​"
drag, startPoint x: 423, startPoint y: 475, endPoint x: 312, endPoint y: 308, distance: 201.2
click at [312, 308] on div "xxxxxxxxxx < html > < body > < h1 > Hello world! </ h1 > < a href = "{{unsubscr…" at bounding box center [330, 359] width 618 height 447
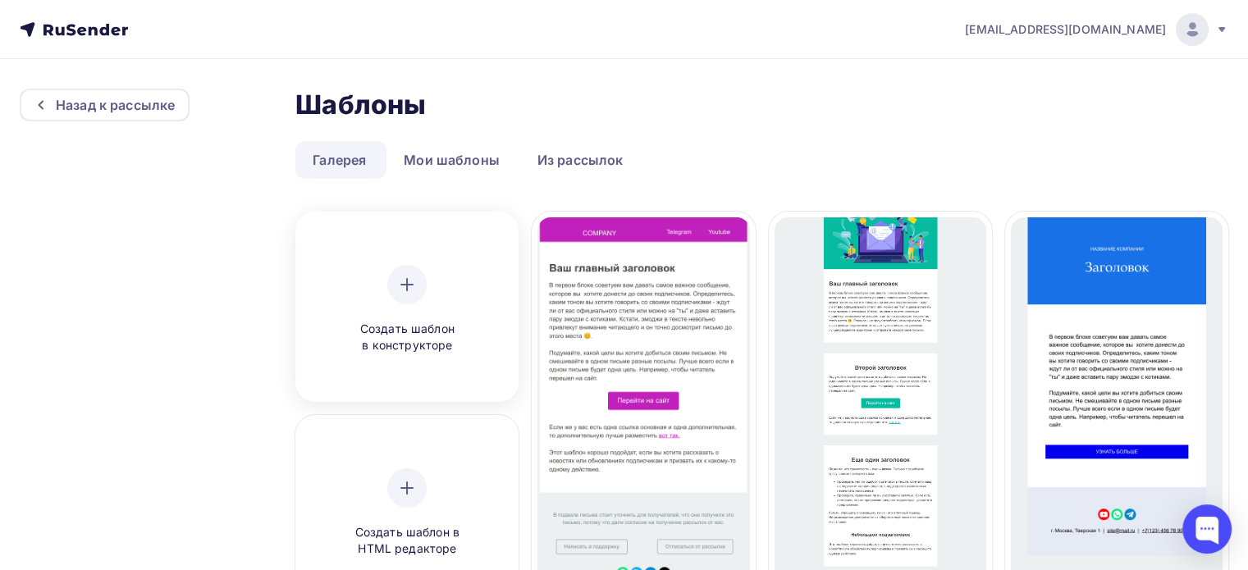
click at [381, 305] on div "Создать шаблон в конструкторе" at bounding box center [407, 309] width 156 height 89
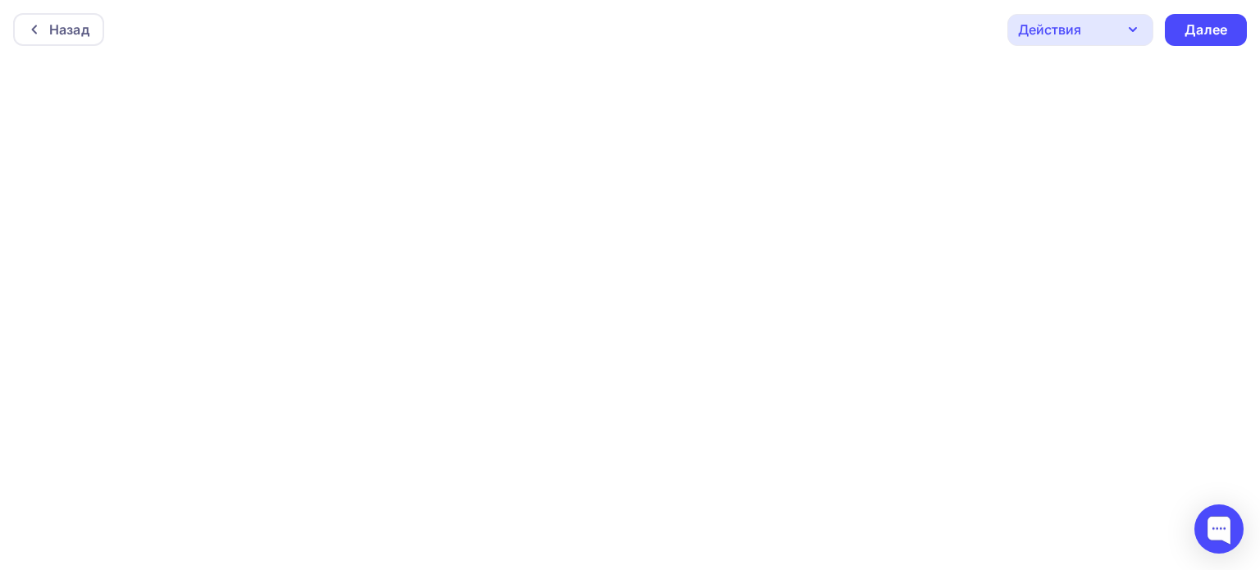
click at [1104, 25] on div "Действия" at bounding box center [1081, 30] width 146 height 32
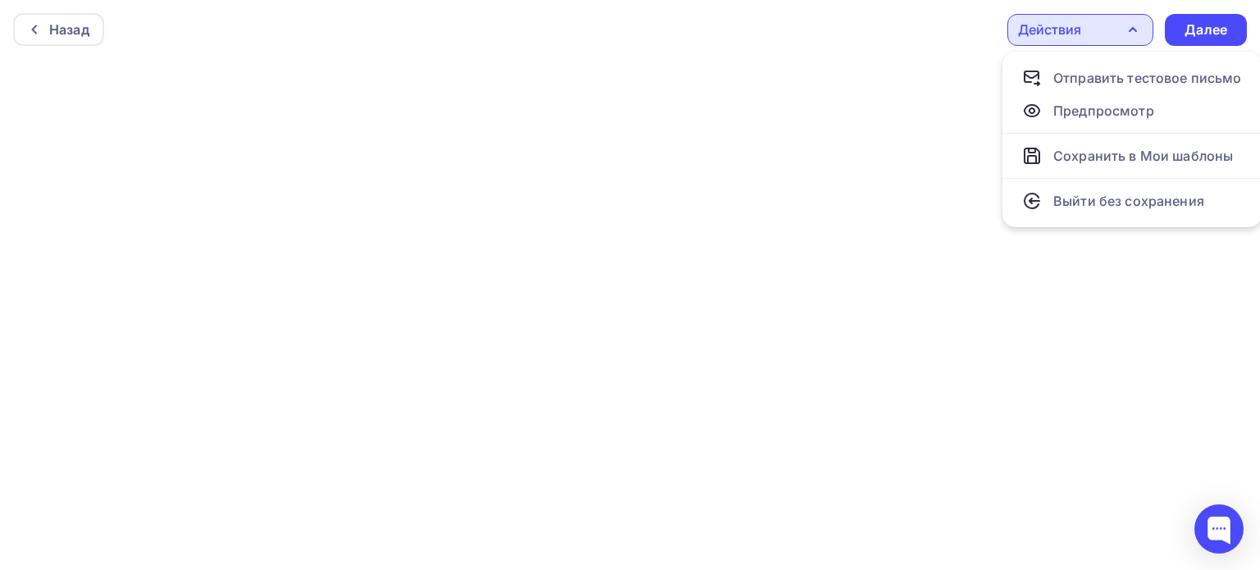
click at [893, 267] on div at bounding box center [630, 314] width 1260 height 511
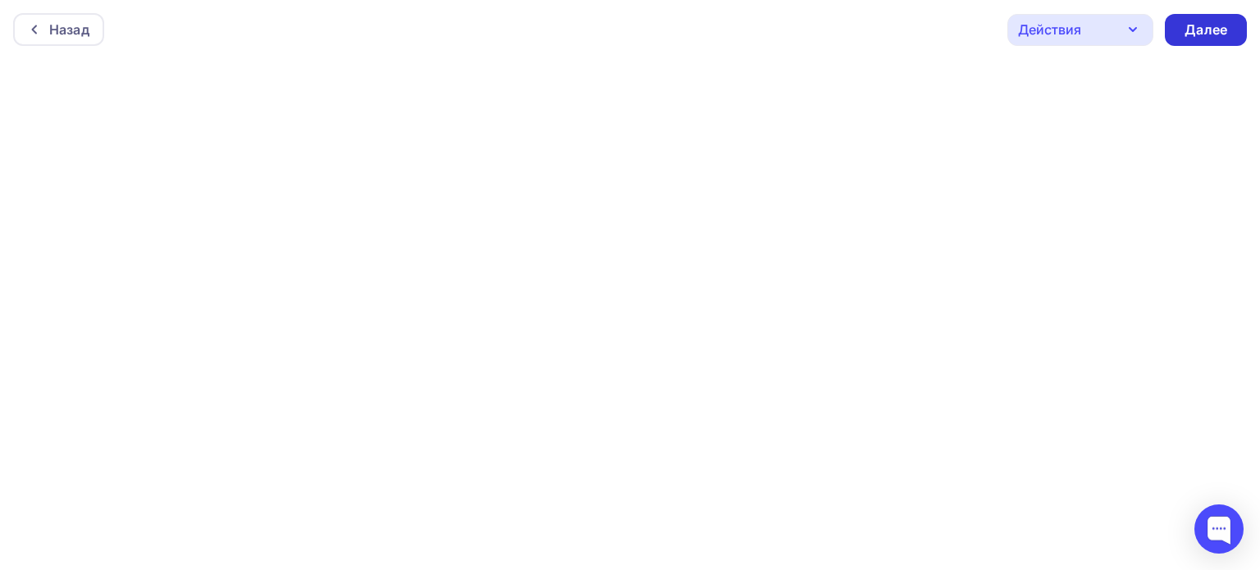
click at [1213, 17] on div "Далее" at bounding box center [1206, 30] width 82 height 32
